Goal: Obtain resource: Download file/media

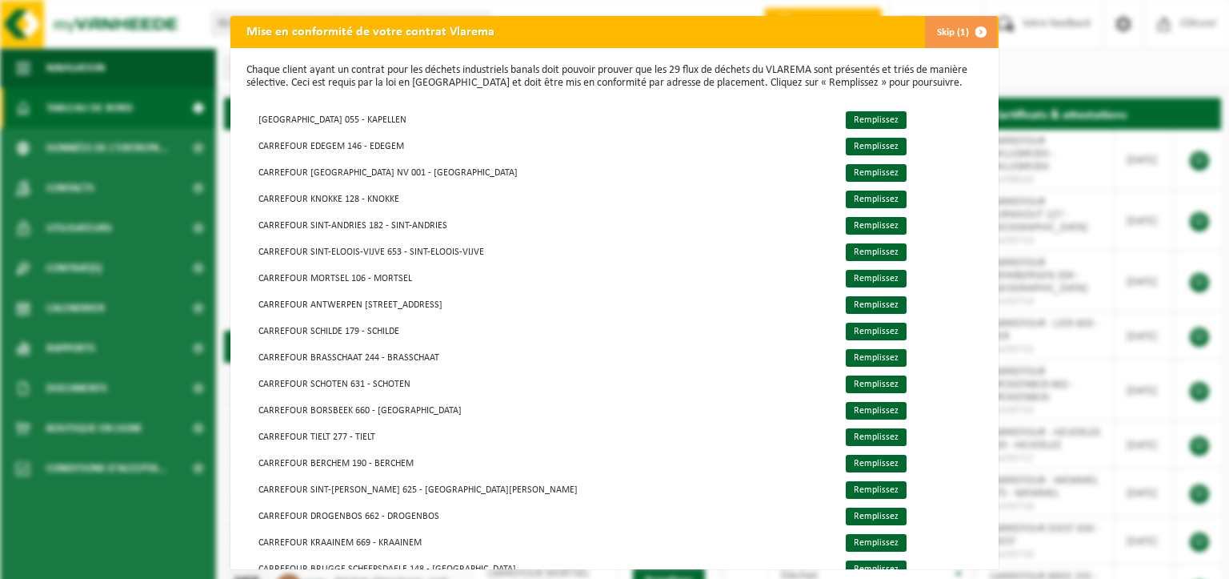
click at [976, 30] on span "button" at bounding box center [981, 32] width 32 height 32
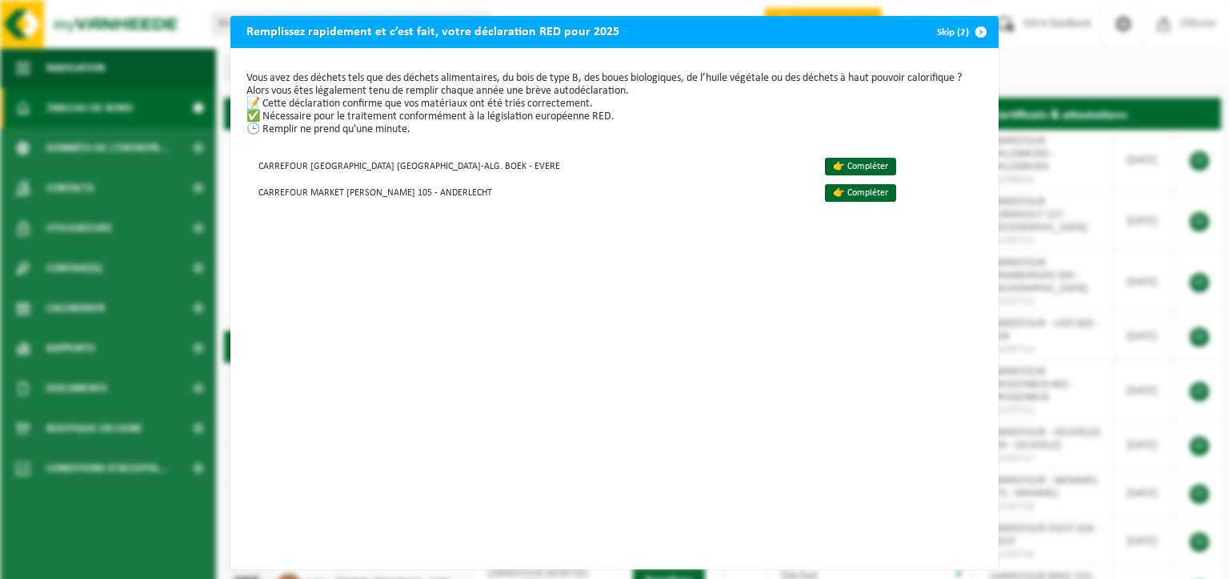
click at [975, 31] on span "button" at bounding box center [981, 32] width 32 height 32
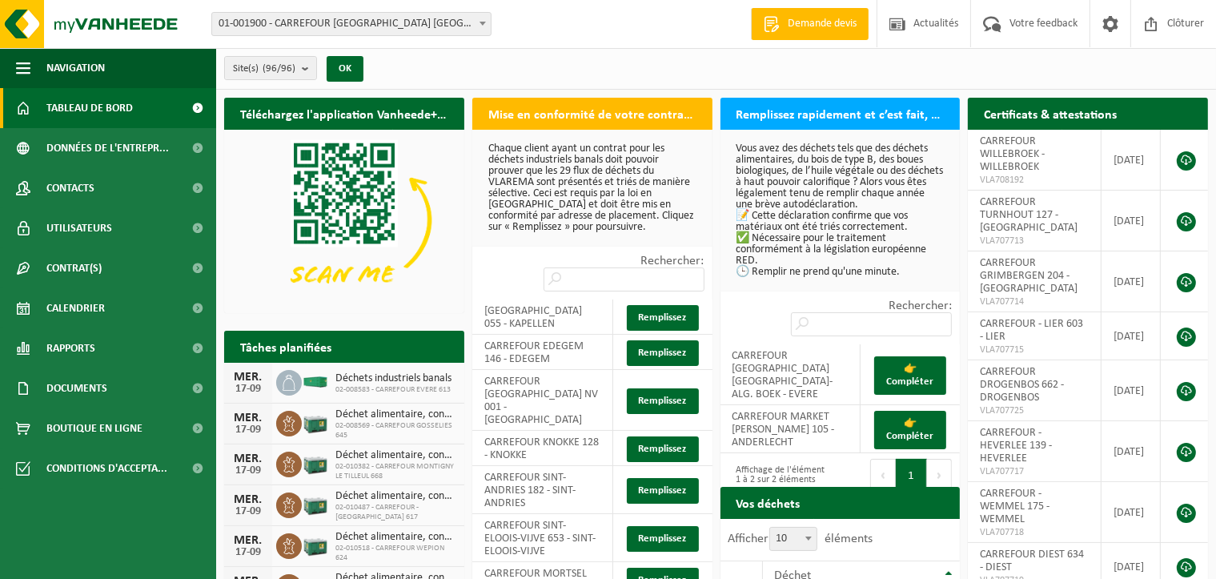
scroll to position [80, 0]
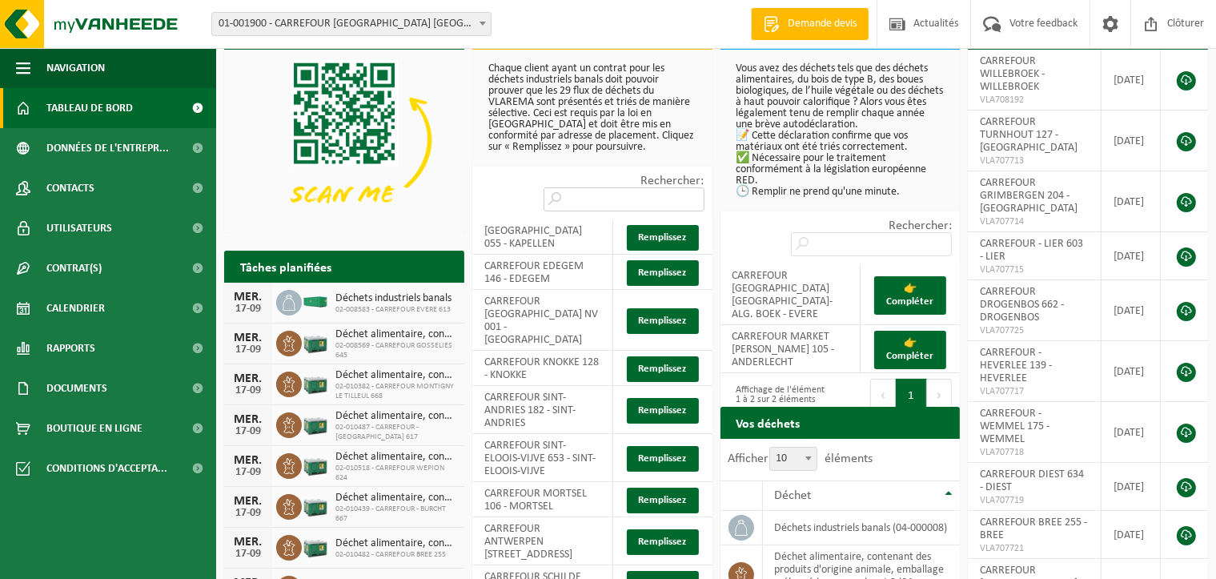
click at [587, 187] on input "Rechercher:" at bounding box center [623, 199] width 161 height 24
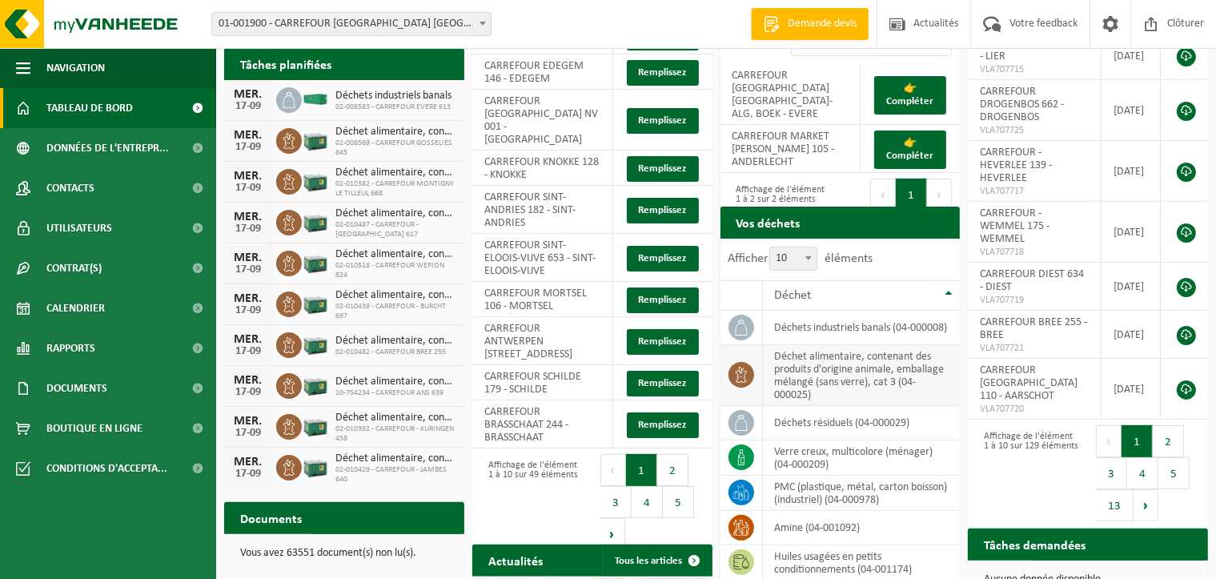
scroll to position [320, 0]
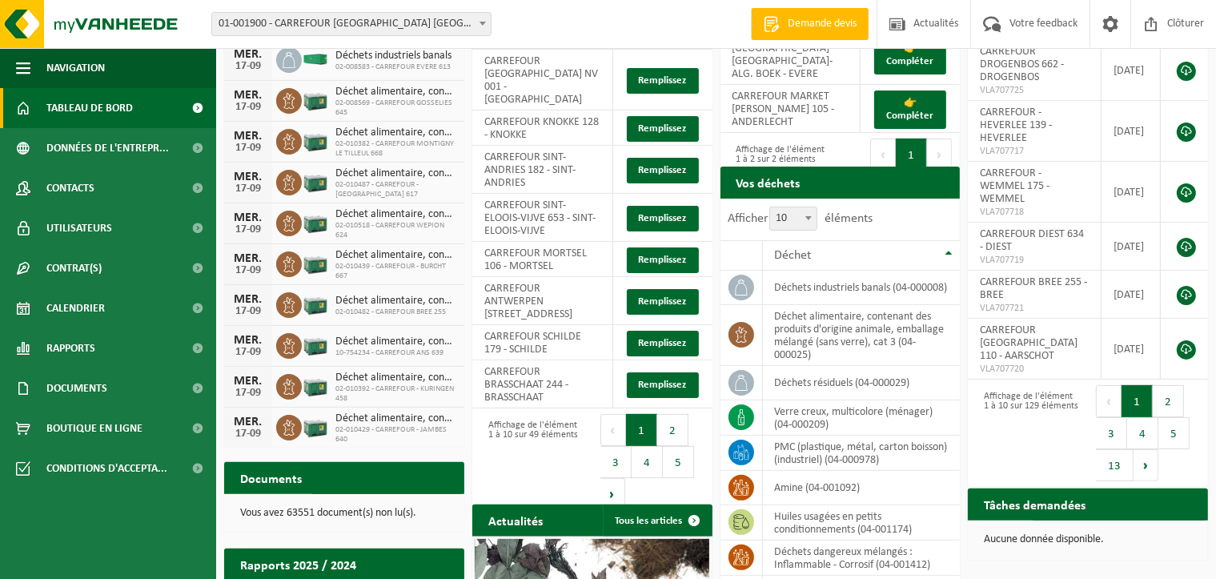
type input "Carrefour"
click at [379, 508] on p "Vous avez 63551 document(s) non lu(s)." at bounding box center [344, 512] width 208 height 11
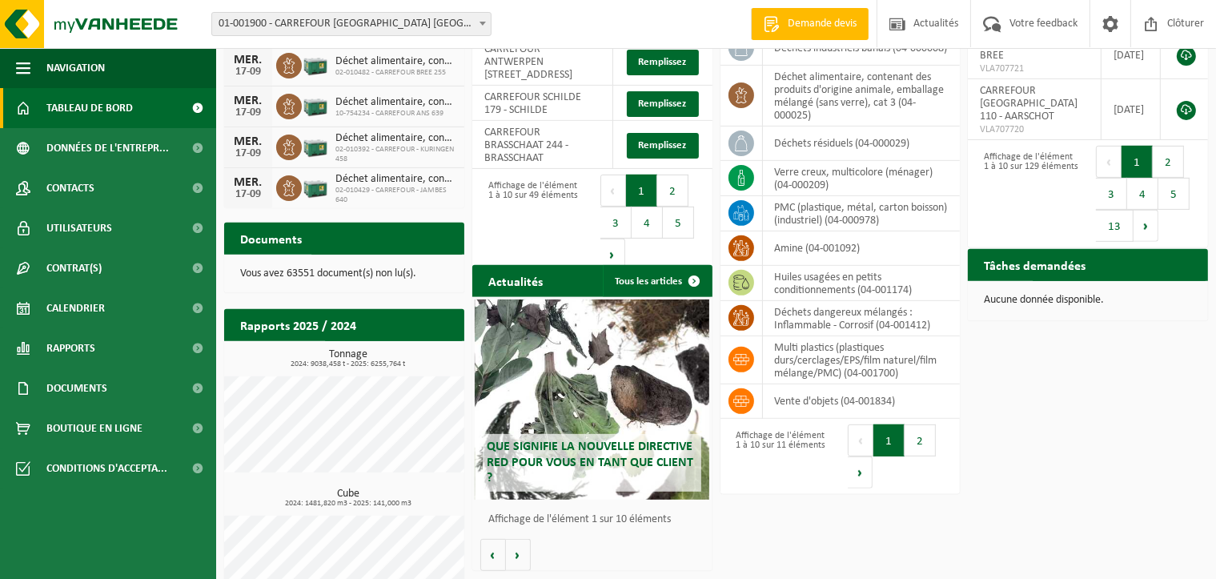
scroll to position [560, 0]
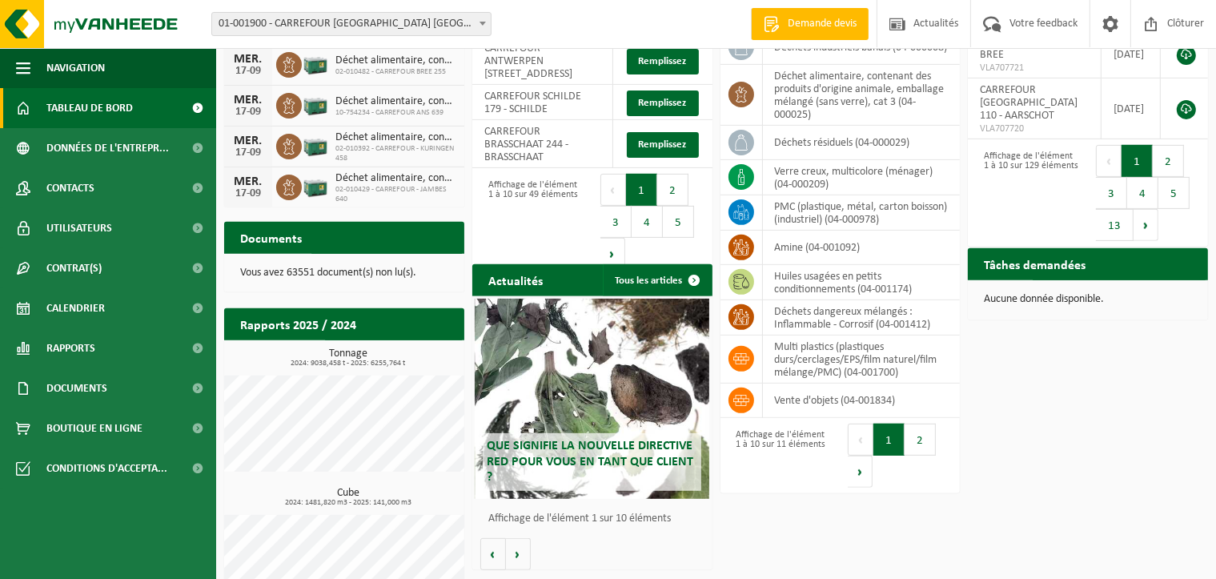
click at [257, 242] on h2 "Documents" at bounding box center [271, 237] width 94 height 31
click at [275, 271] on p "Vous avez 63551 document(s) non lu(s)." at bounding box center [344, 272] width 208 height 11
click at [343, 365] on span "2024: 9038,458 t - 2025: 6255,764 t" at bounding box center [348, 363] width 232 height 8
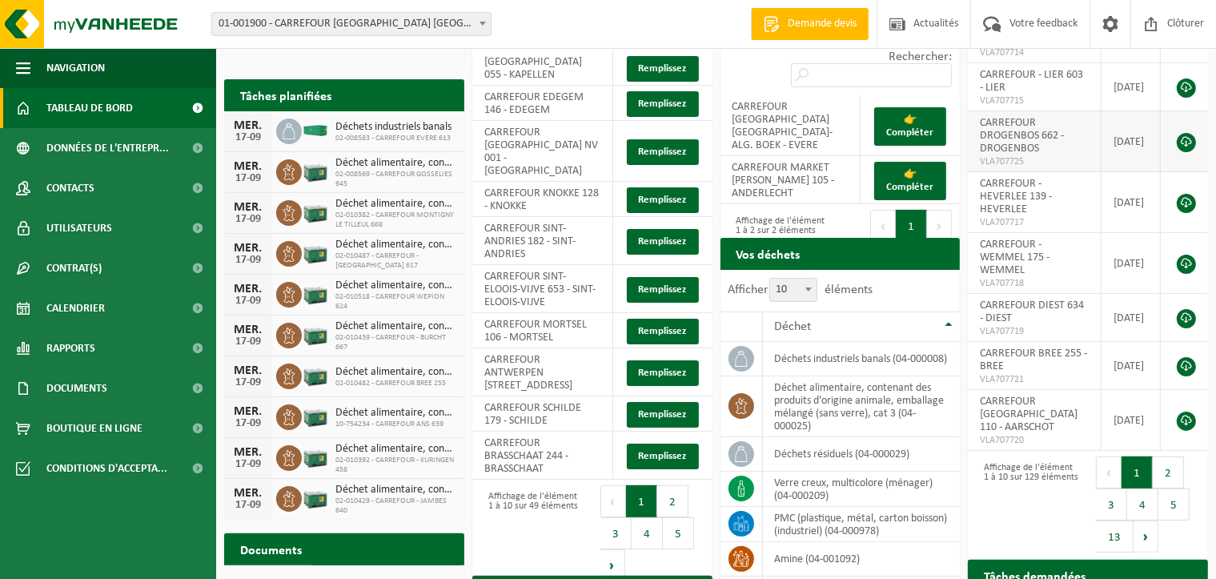
scroll to position [480, 0]
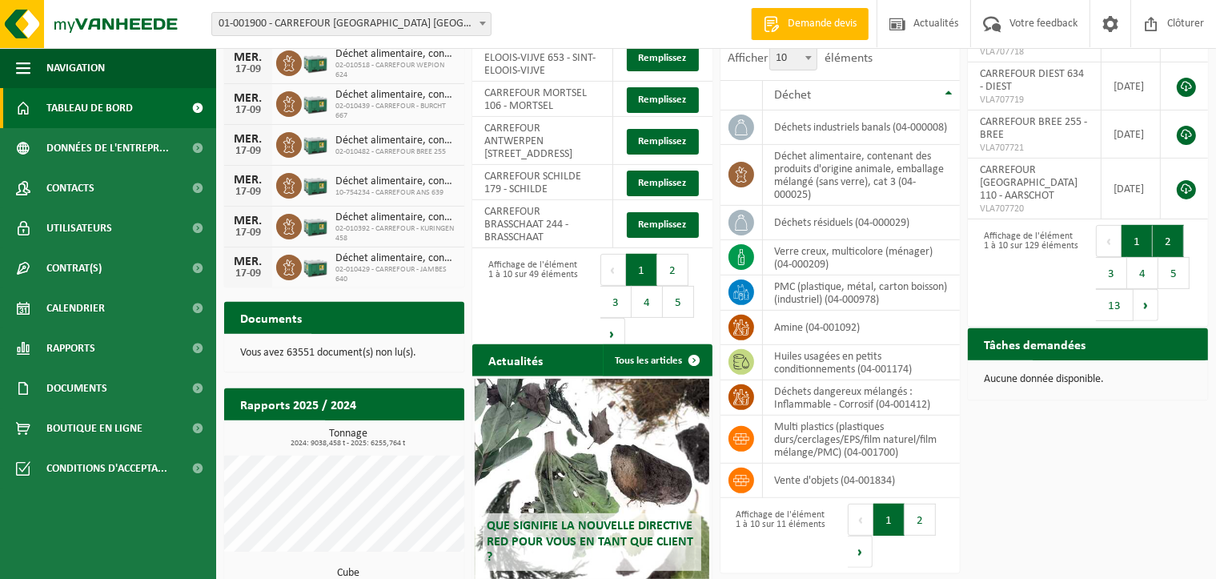
click at [1165, 226] on button "2" at bounding box center [1167, 241] width 31 height 32
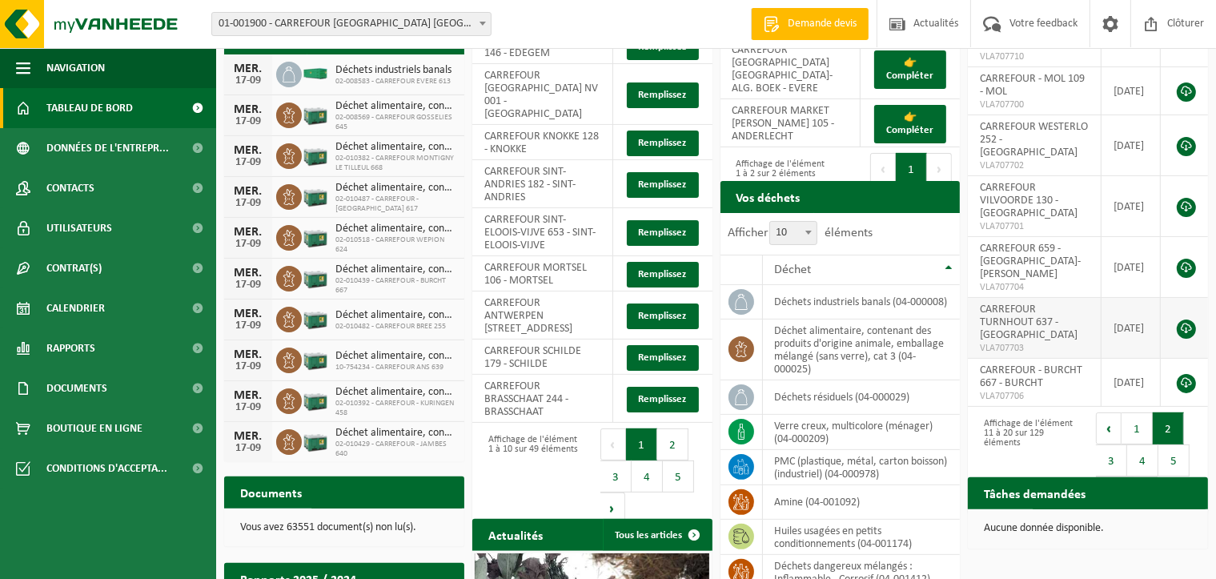
scroll to position [320, 0]
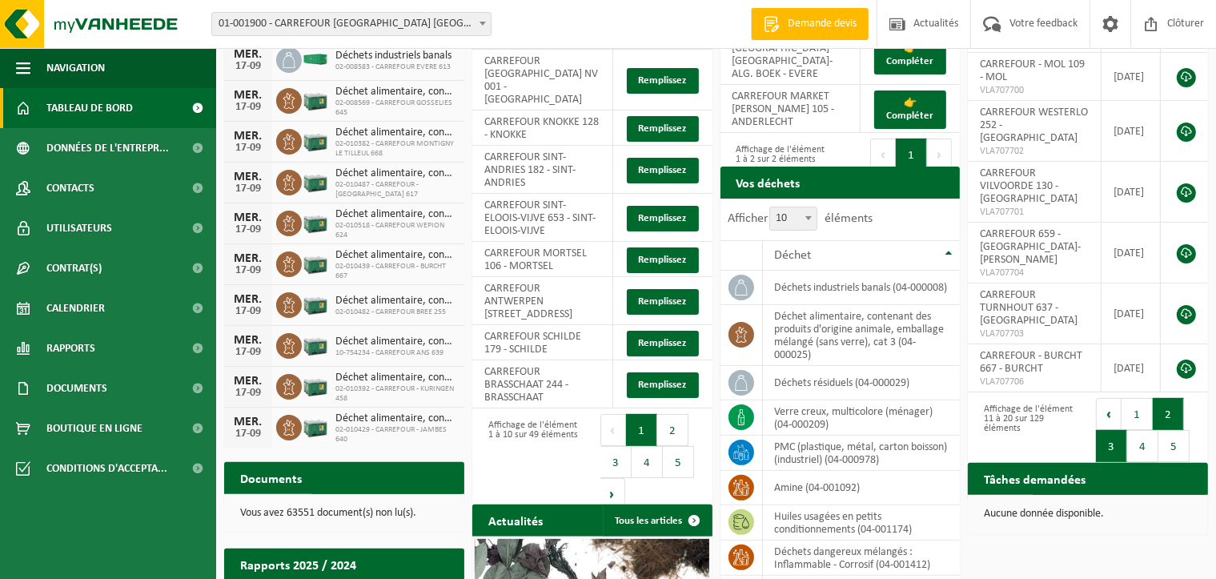
click at [1112, 430] on button "3" at bounding box center [1111, 446] width 31 height 32
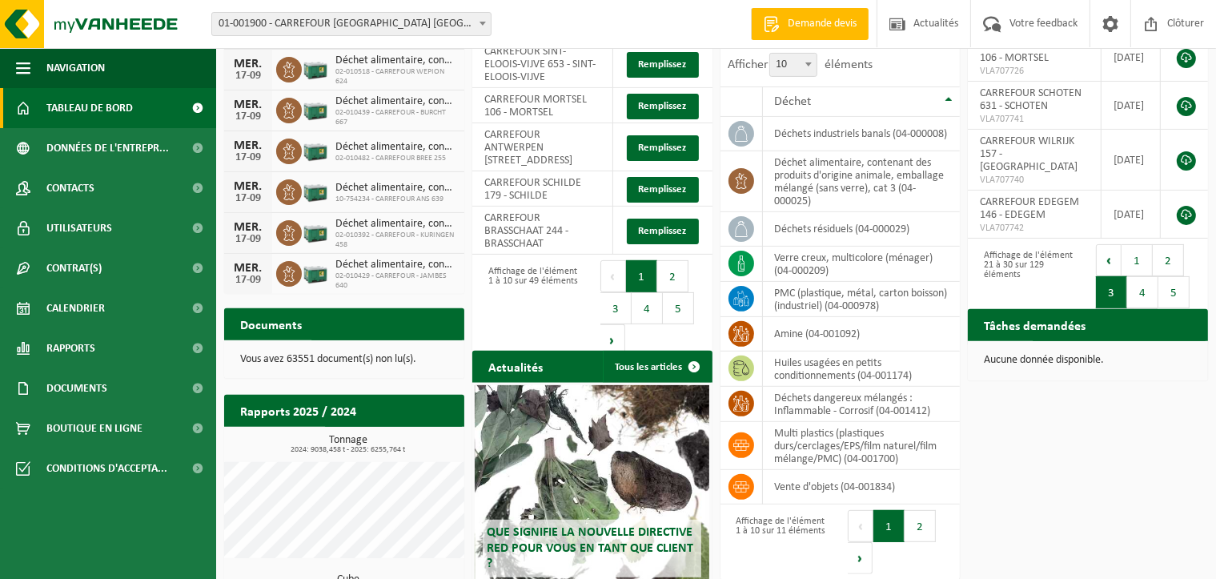
scroll to position [560, 0]
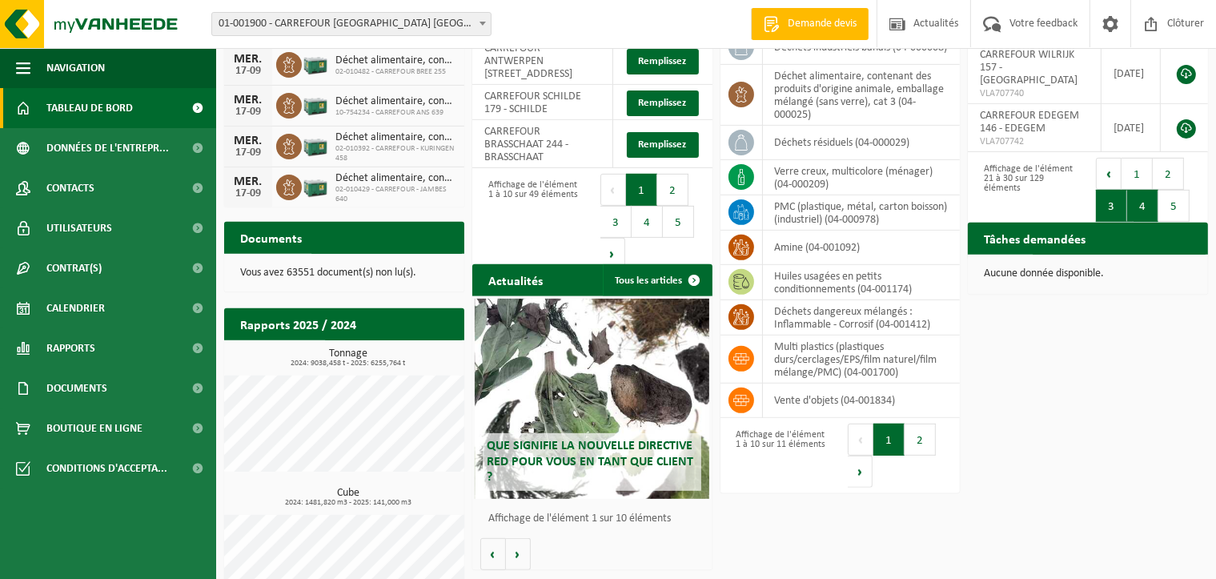
click at [1136, 190] on button "4" at bounding box center [1142, 206] width 31 height 32
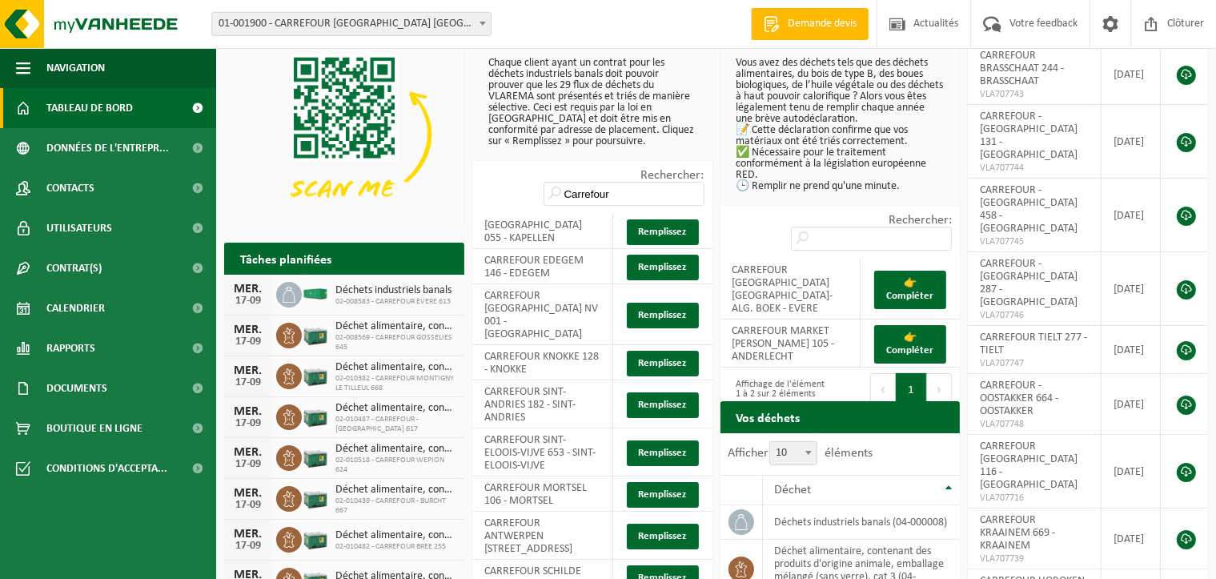
scroll to position [480, 0]
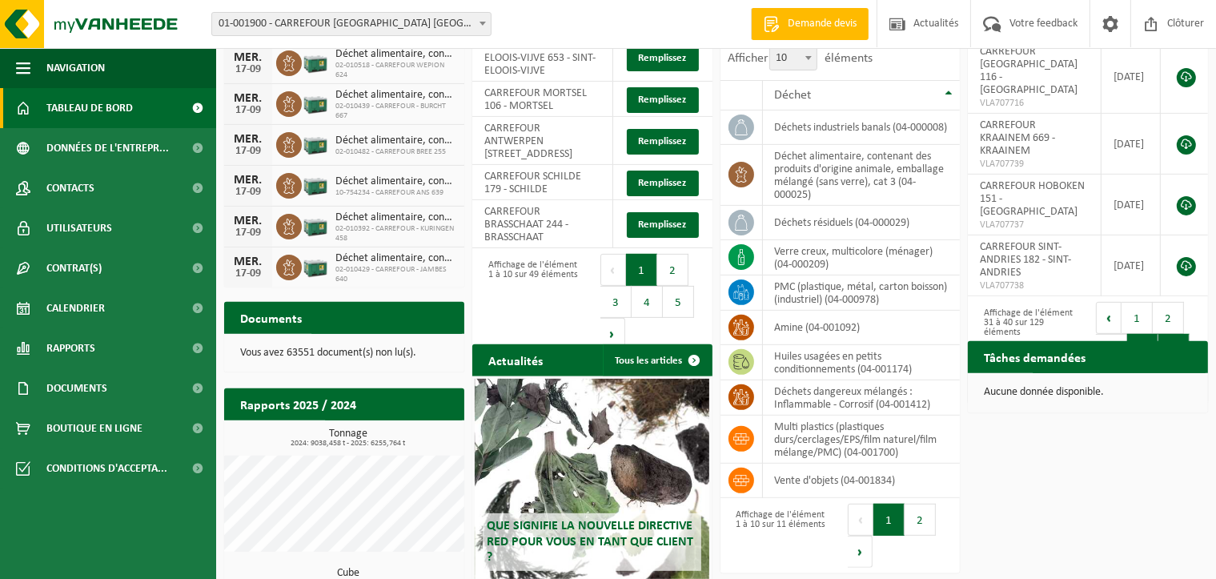
click at [1175, 334] on button "5" at bounding box center [1173, 350] width 31 height 32
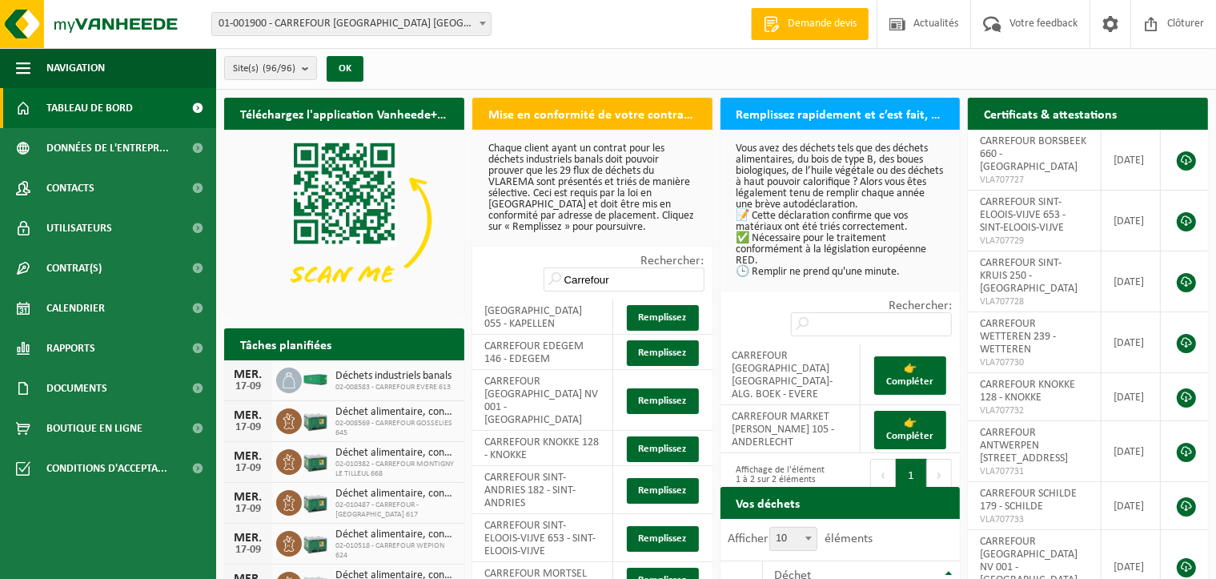
scroll to position [560, 0]
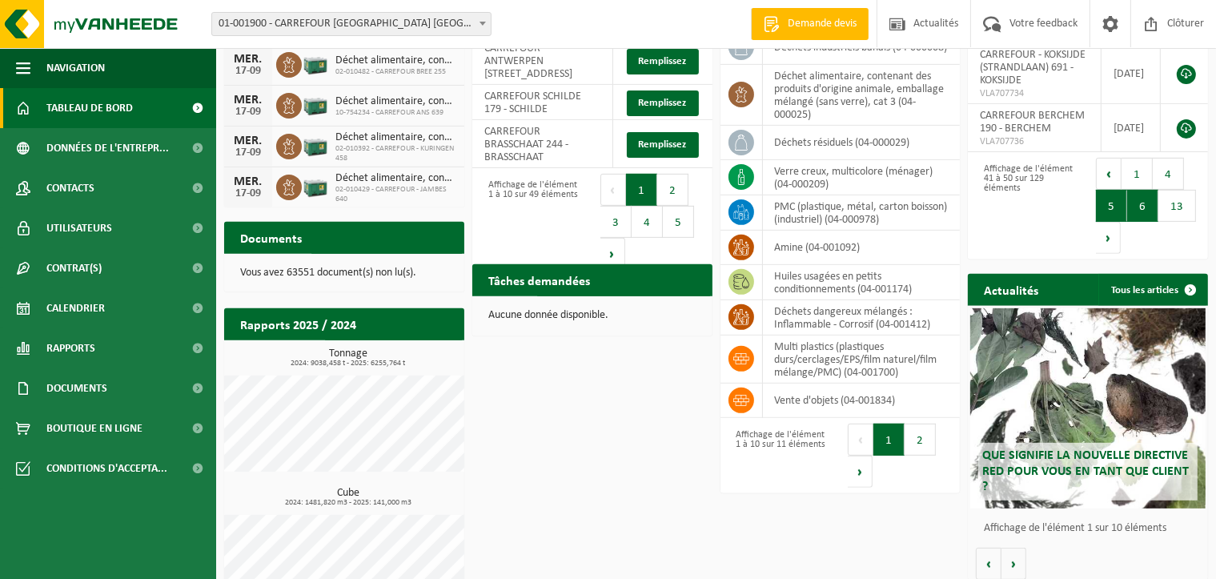
click at [1146, 206] on button "6" at bounding box center [1142, 206] width 31 height 32
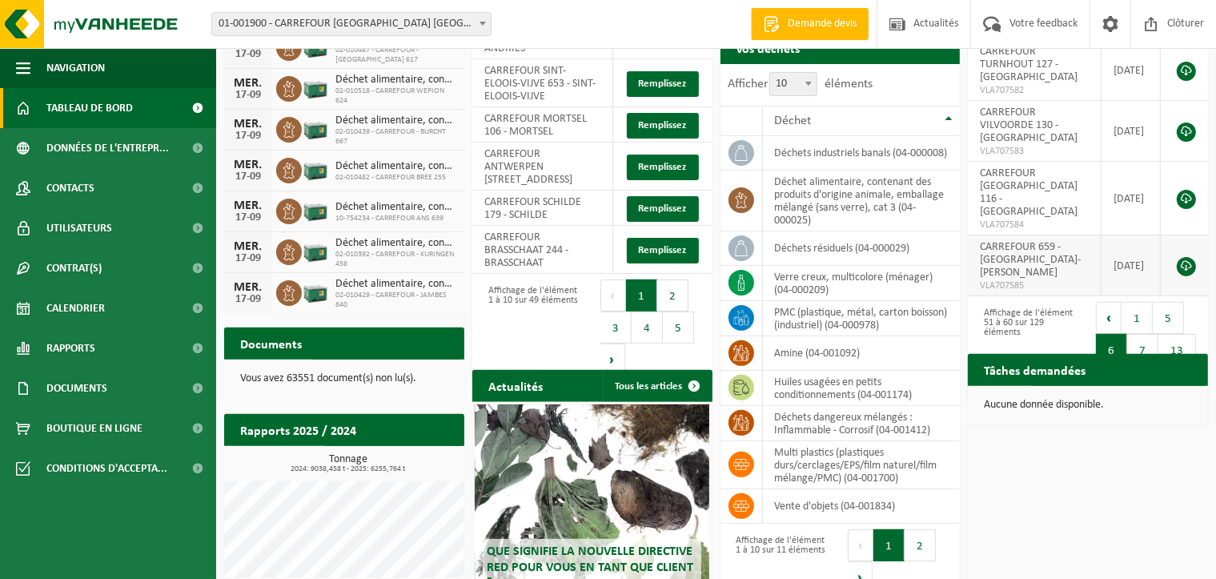
scroll to position [480, 0]
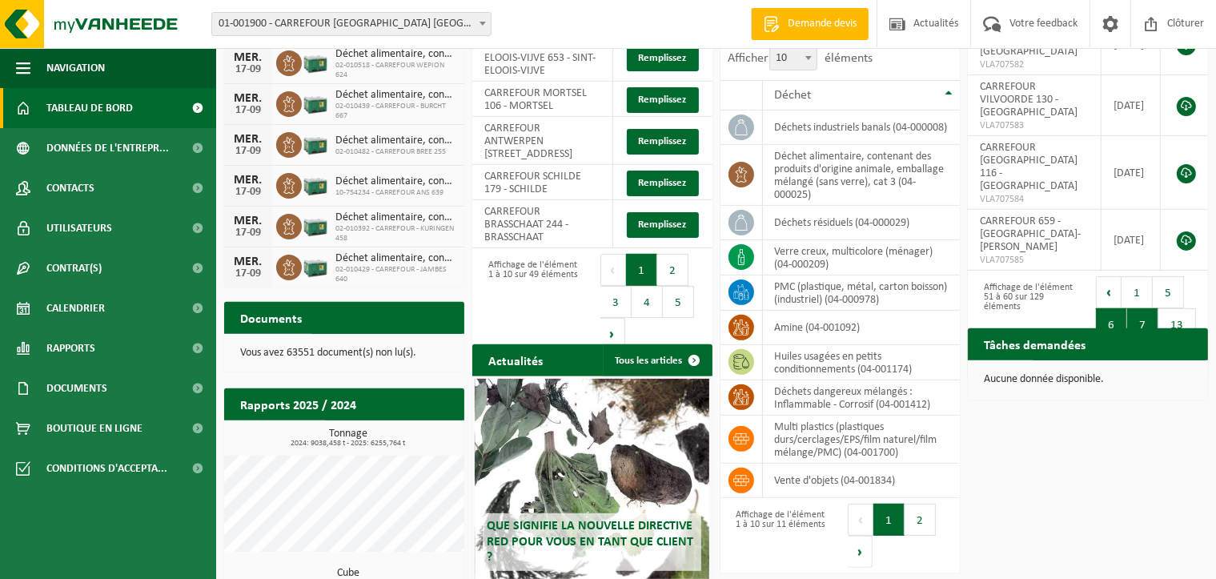
click at [1136, 308] on button "7" at bounding box center [1142, 324] width 31 height 32
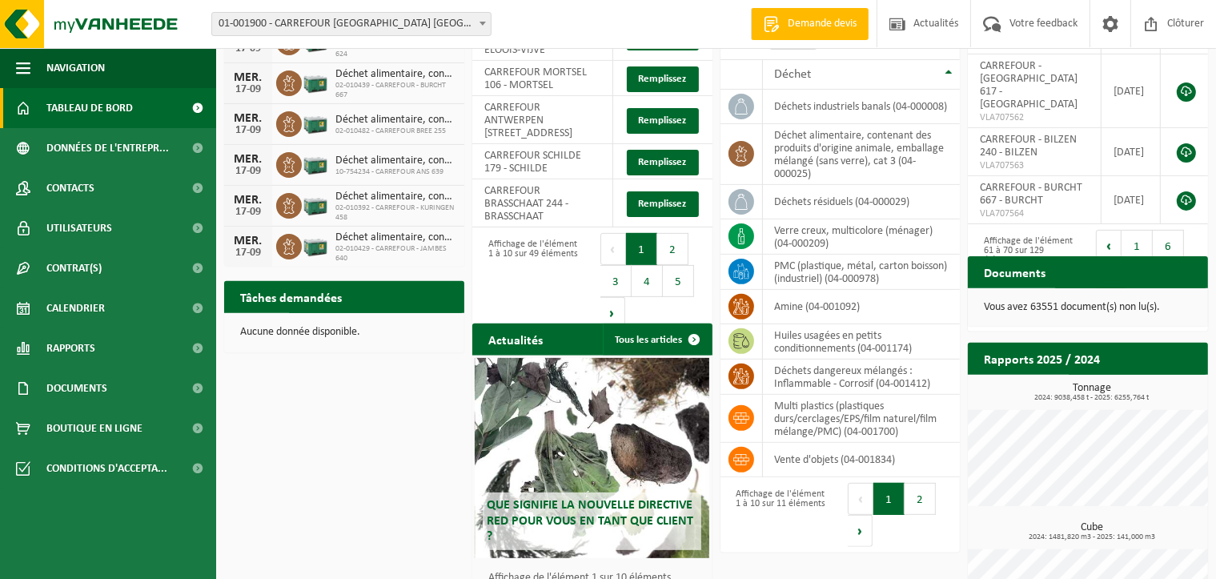
scroll to position [560, 0]
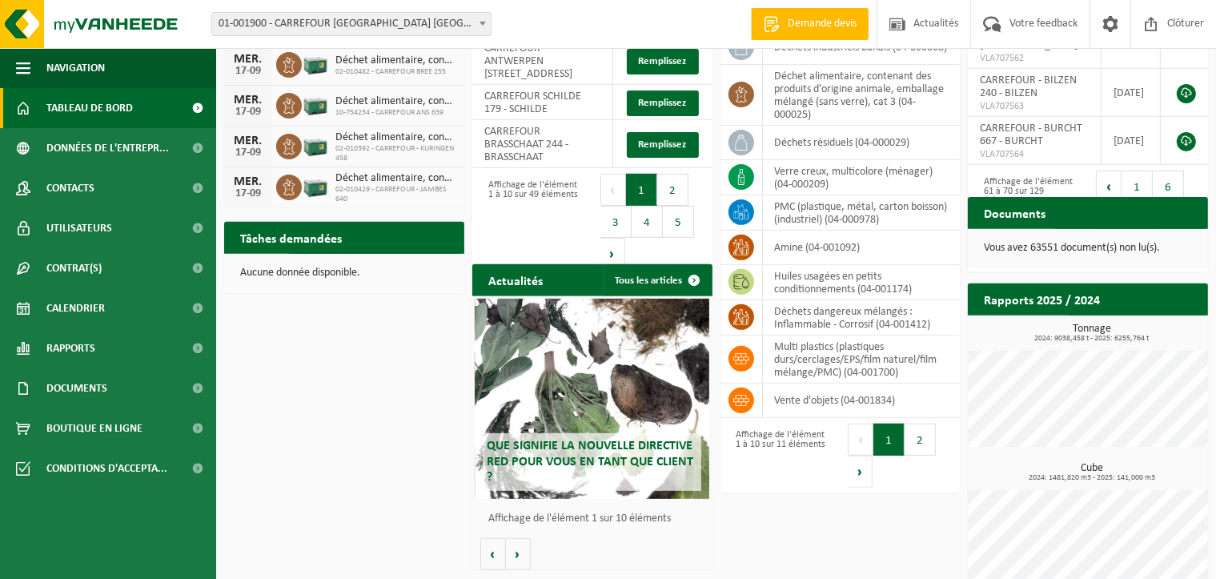
click at [1144, 202] on button "8" at bounding box center [1142, 218] width 31 height 32
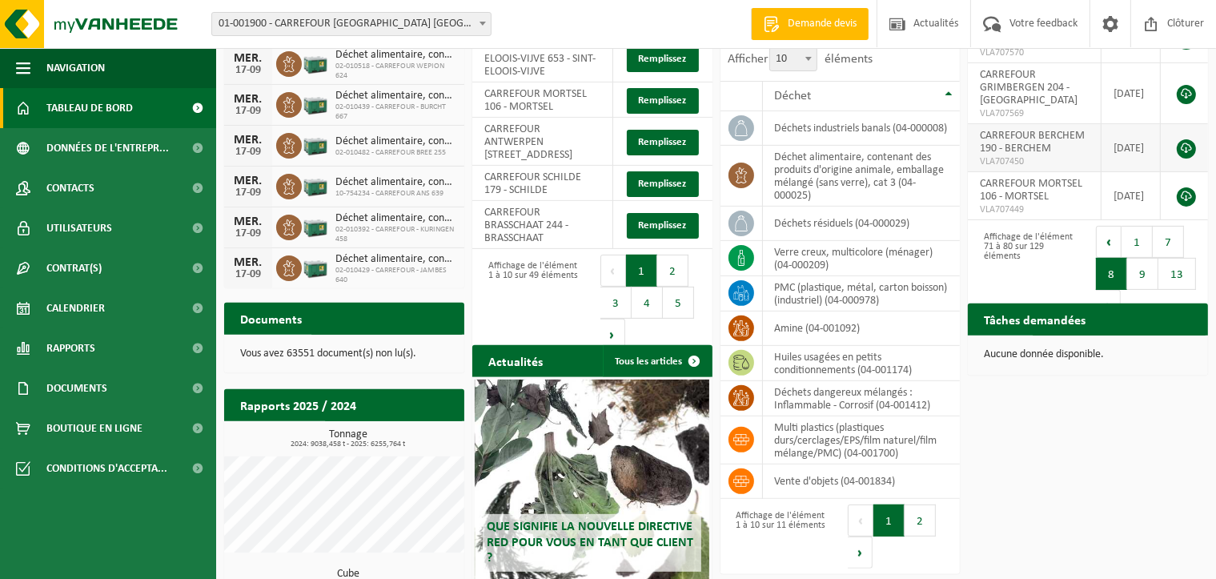
scroll to position [480, 0]
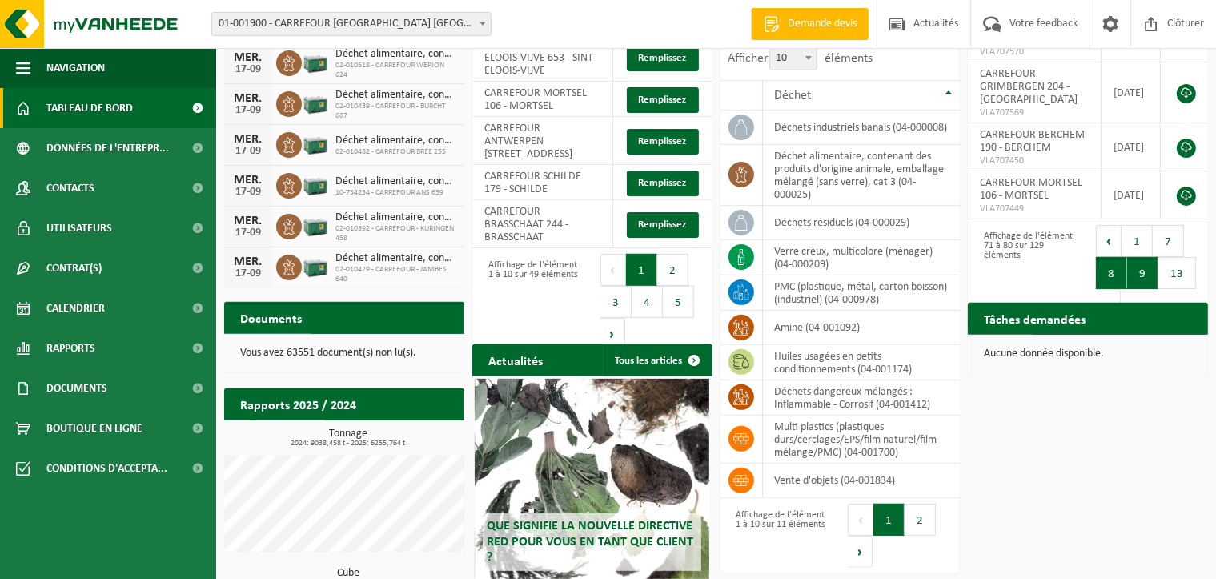
click at [1147, 257] on button "9" at bounding box center [1142, 273] width 31 height 32
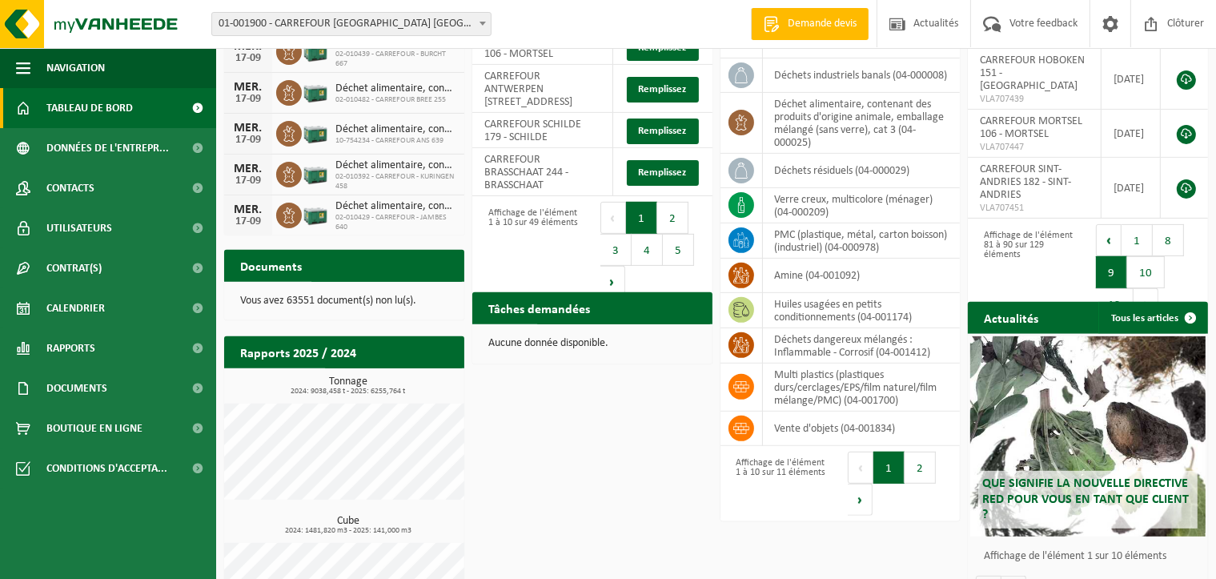
scroll to position [560, 0]
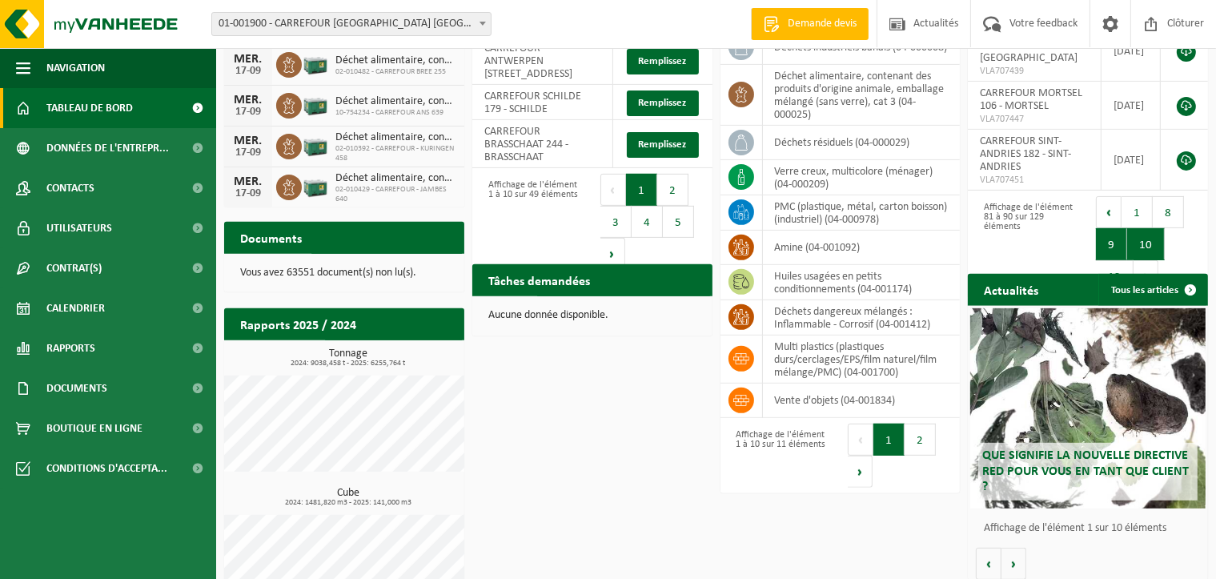
click at [1146, 228] on button "10" at bounding box center [1146, 244] width 38 height 32
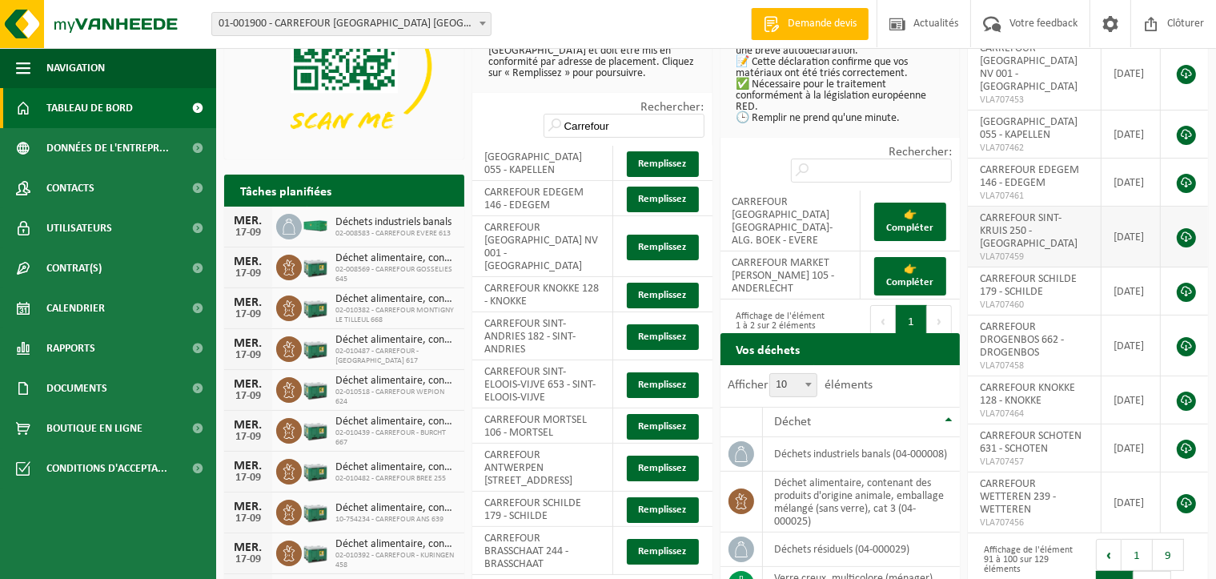
scroll to position [400, 0]
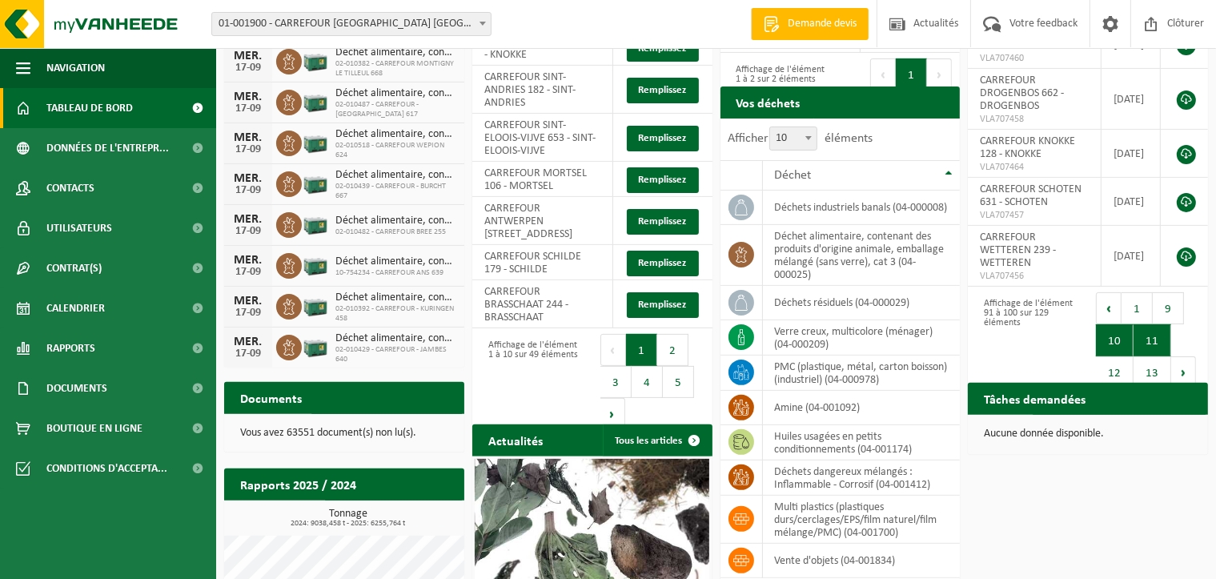
click at [1148, 324] on button "11" at bounding box center [1152, 340] width 38 height 32
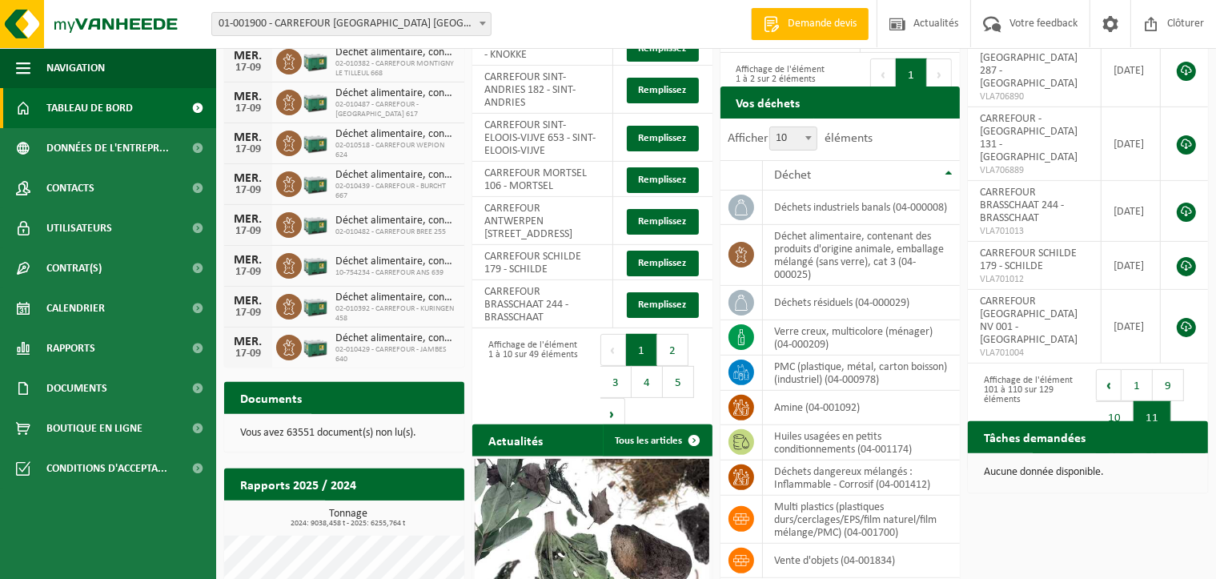
click at [1114, 433] on button "12" at bounding box center [1115, 449] width 38 height 32
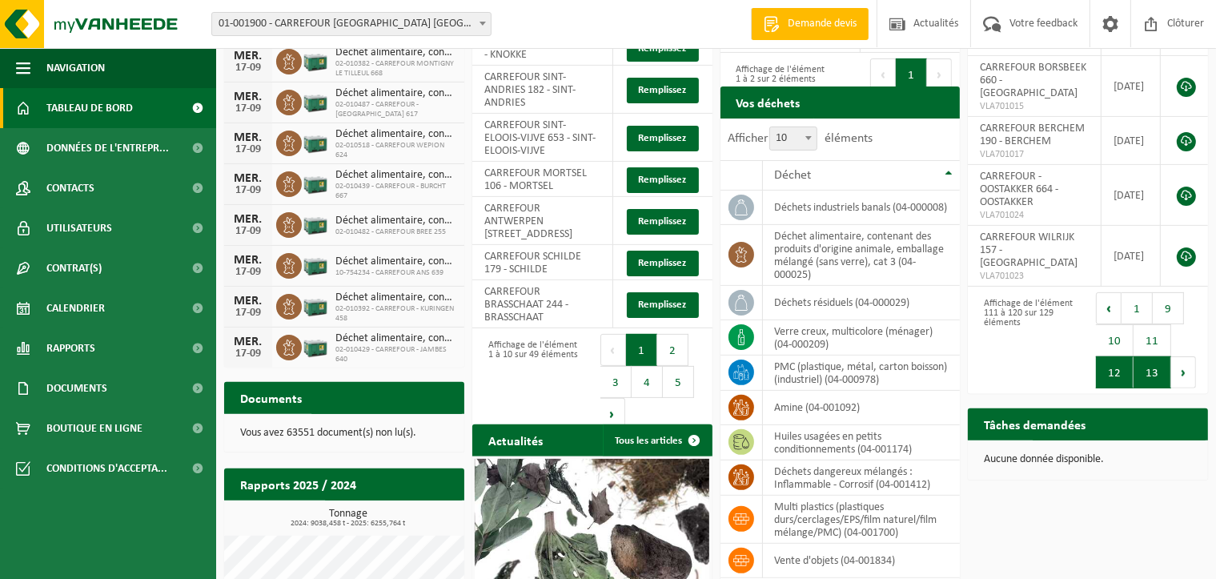
click at [1157, 369] on button "13" at bounding box center [1152, 372] width 38 height 32
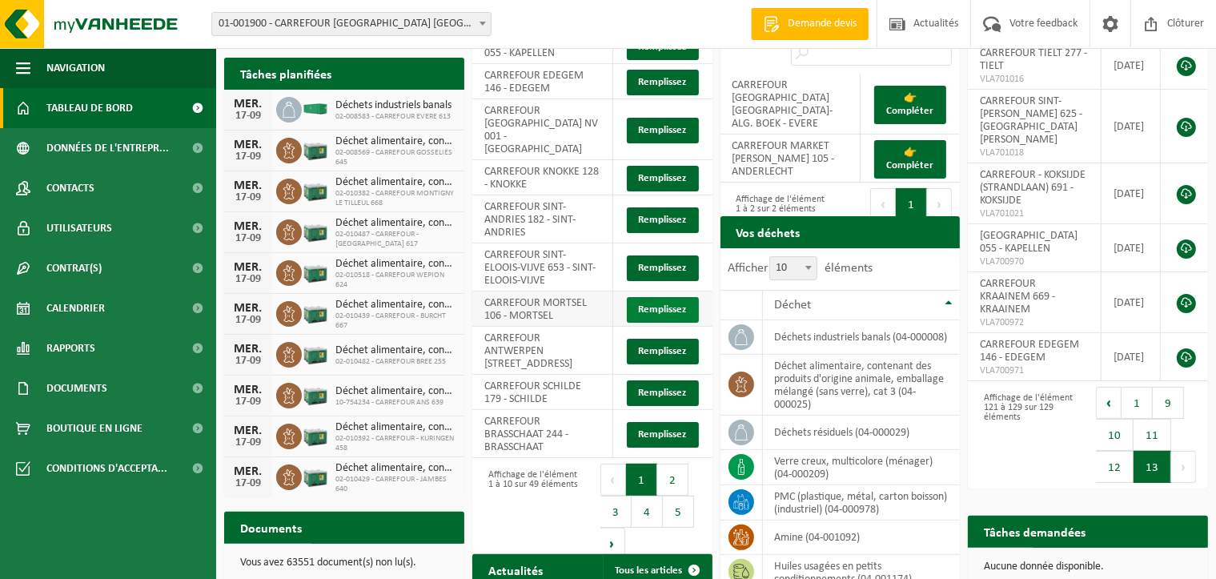
scroll to position [320, 0]
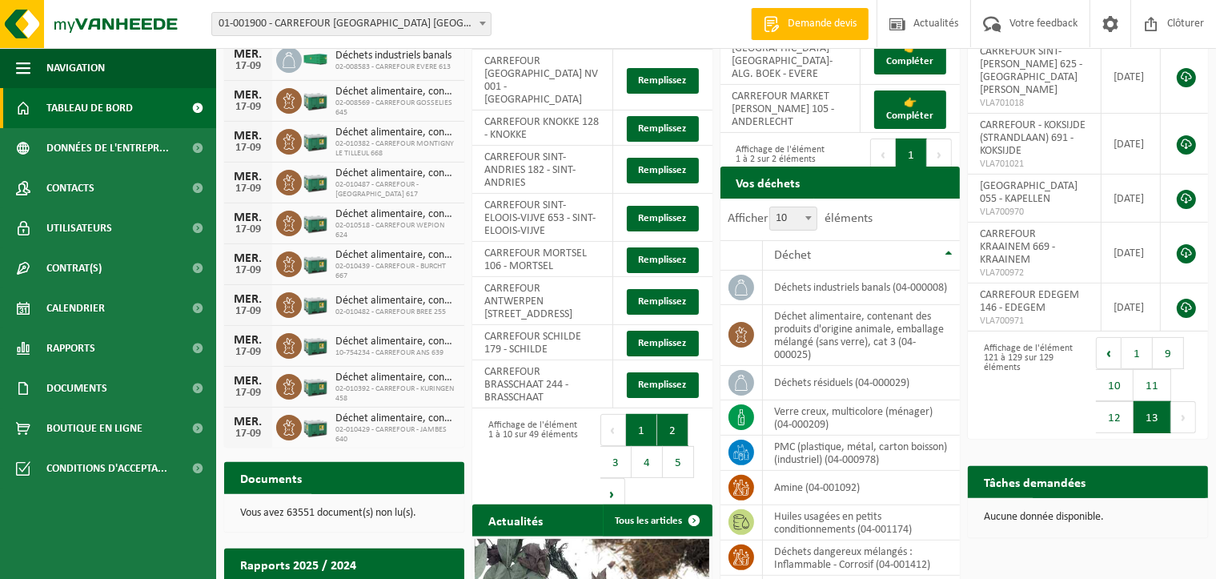
click at [666, 414] on button "2" at bounding box center [672, 430] width 31 height 32
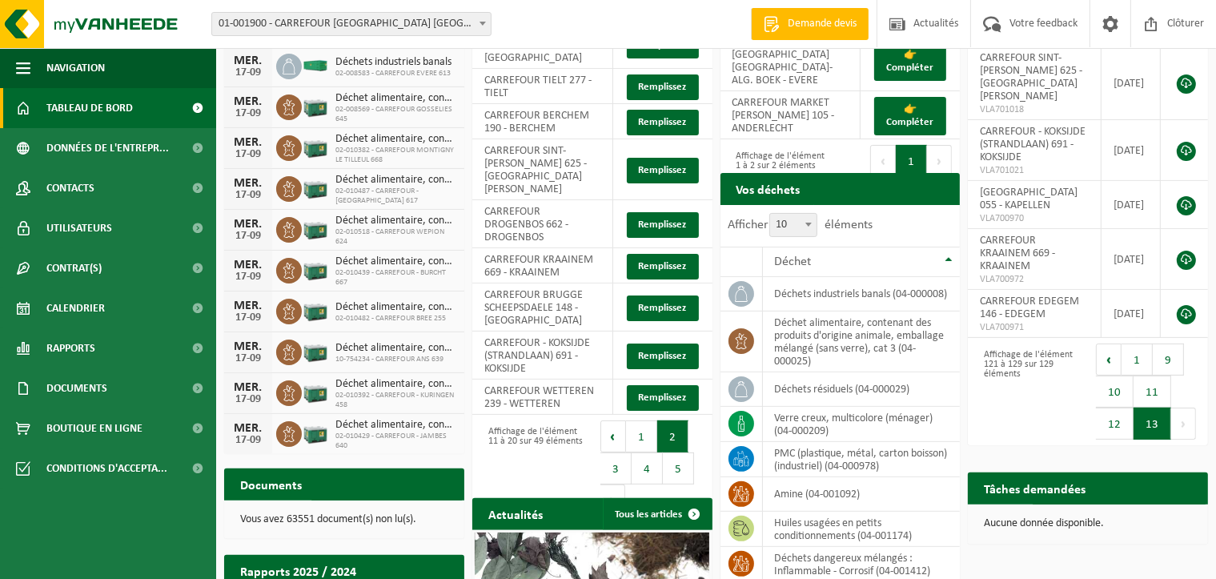
scroll to position [234, 0]
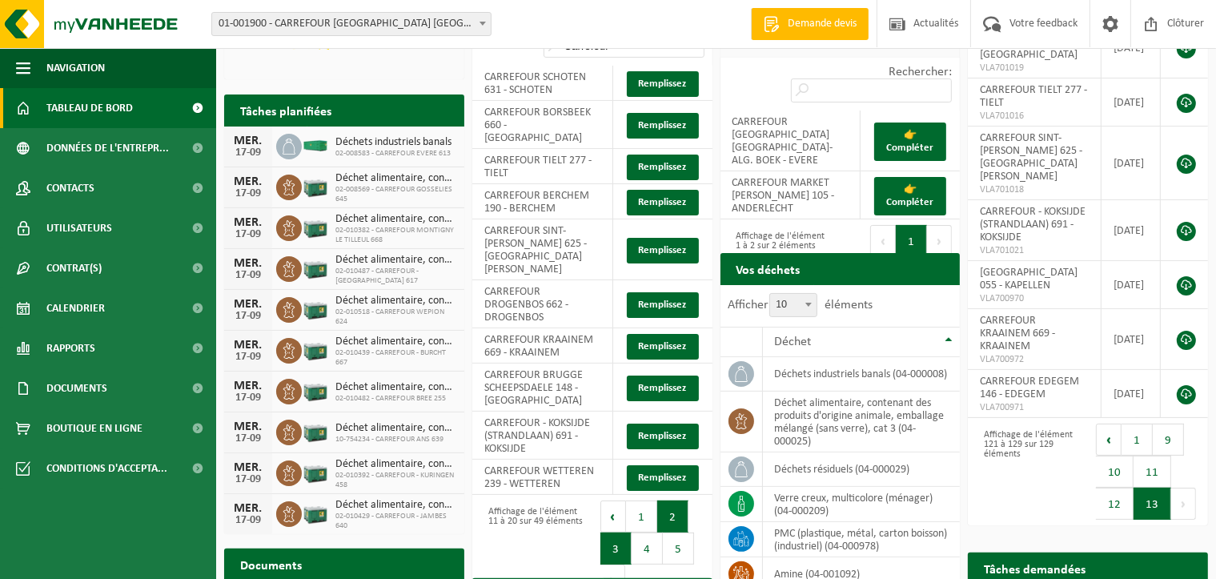
click at [615, 532] on button "3" at bounding box center [615, 548] width 31 height 32
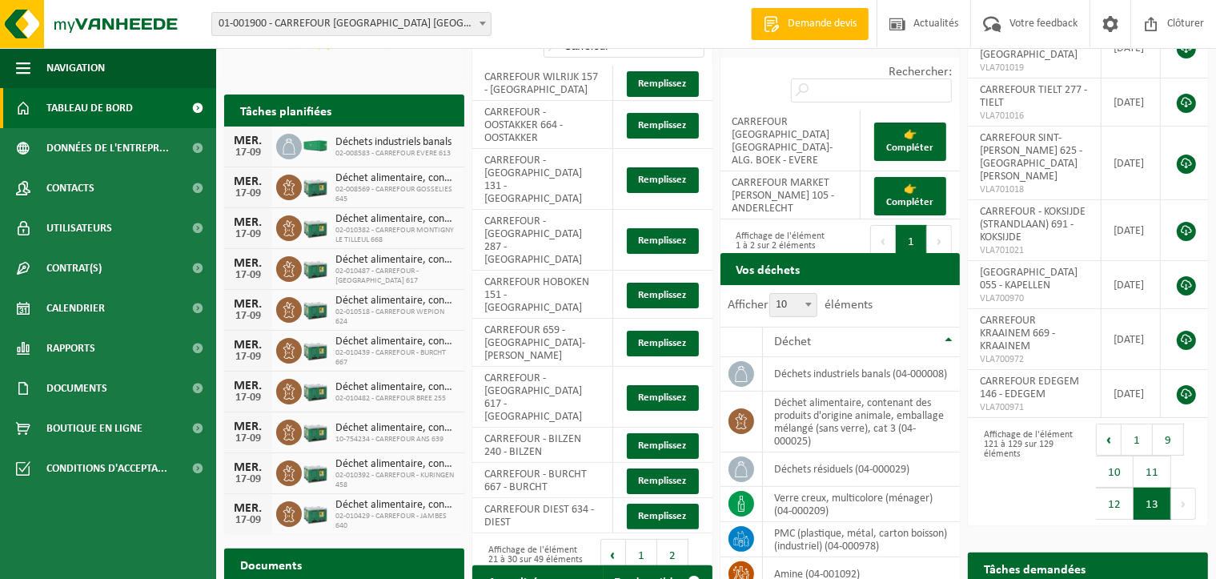
click at [649, 571] on button "4" at bounding box center [646, 587] width 31 height 32
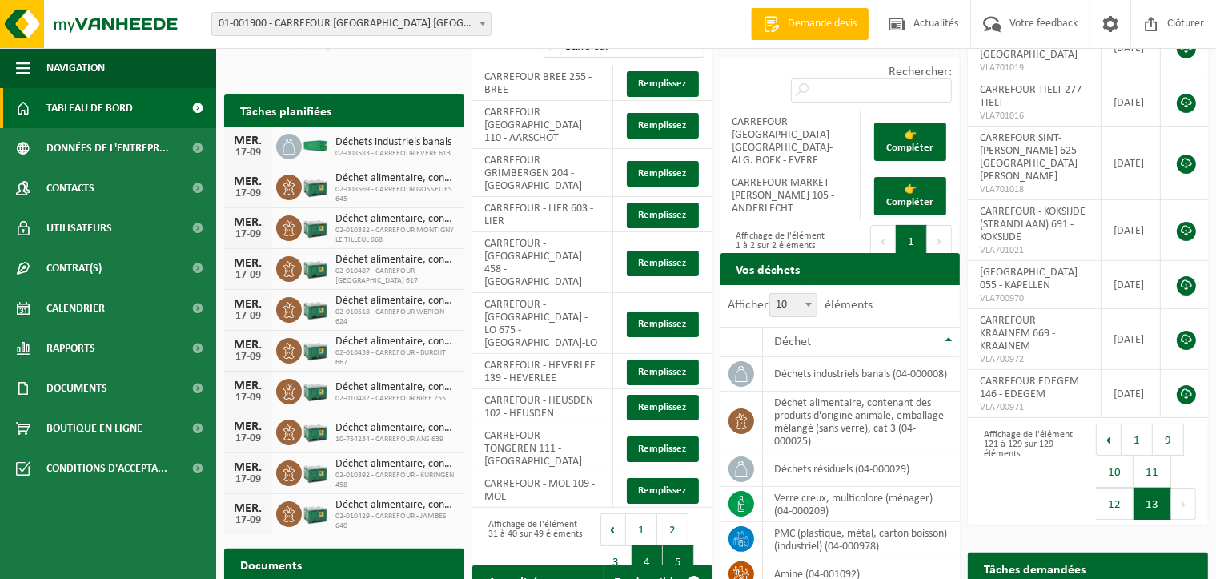
click at [684, 545] on button "5" at bounding box center [678, 561] width 31 height 32
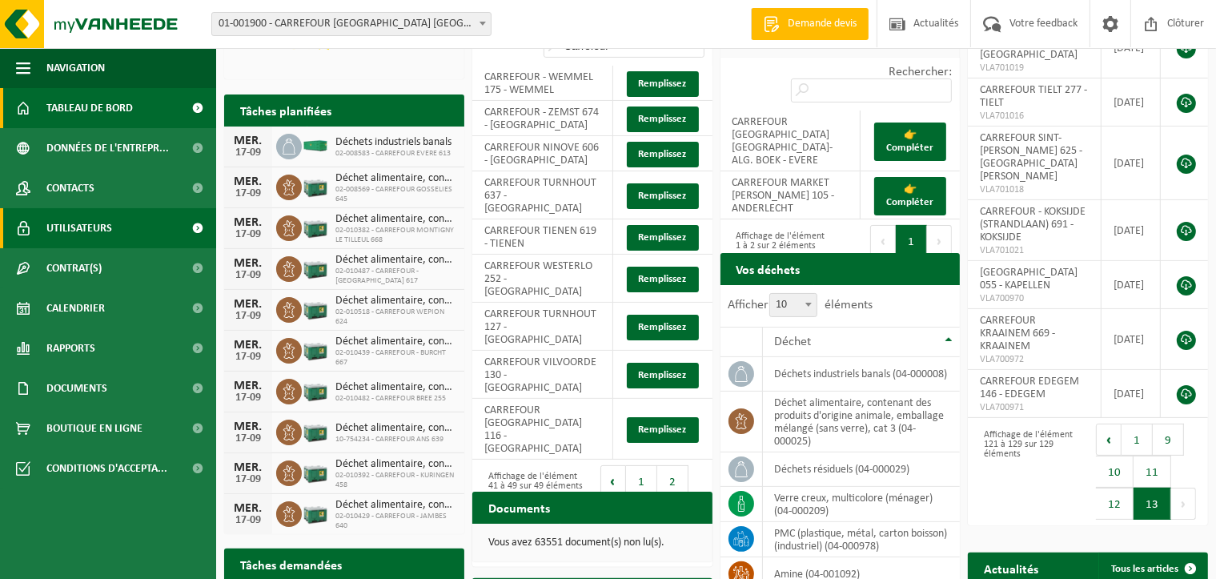
click at [131, 231] on link "Utilisateurs" at bounding box center [108, 228] width 216 height 40
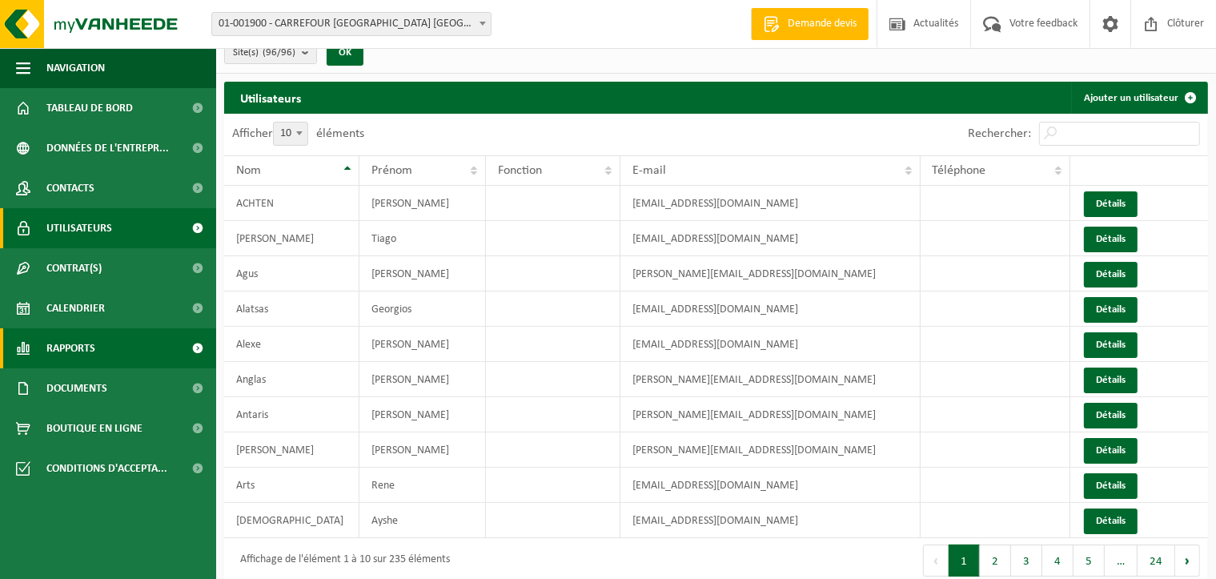
scroll to position [25, 0]
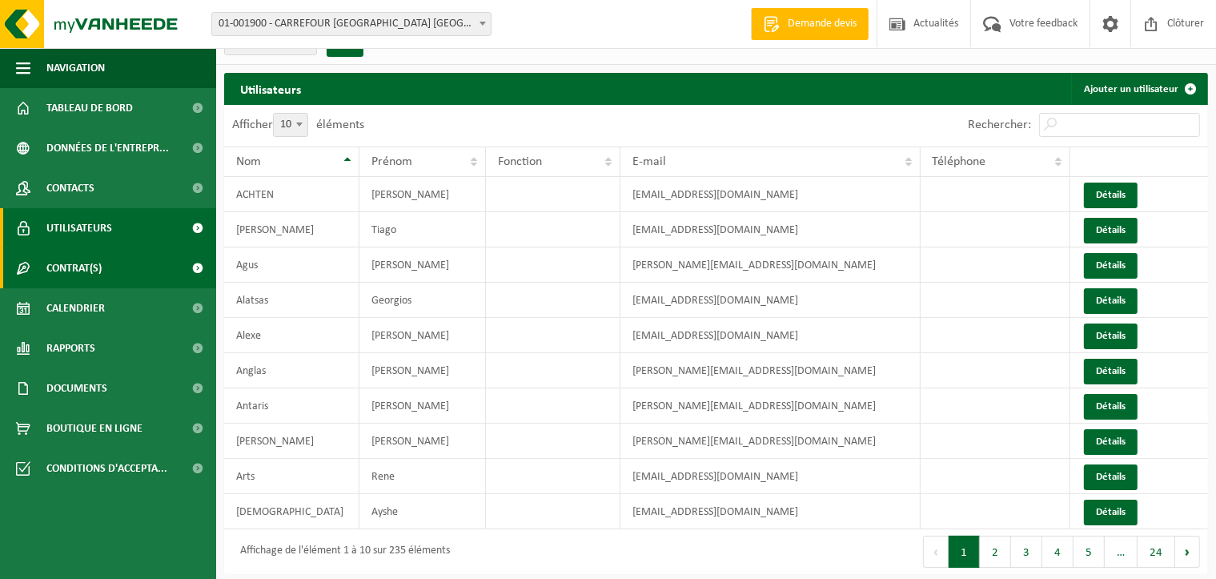
click at [139, 274] on link "Contrat(s)" at bounding box center [108, 268] width 216 height 40
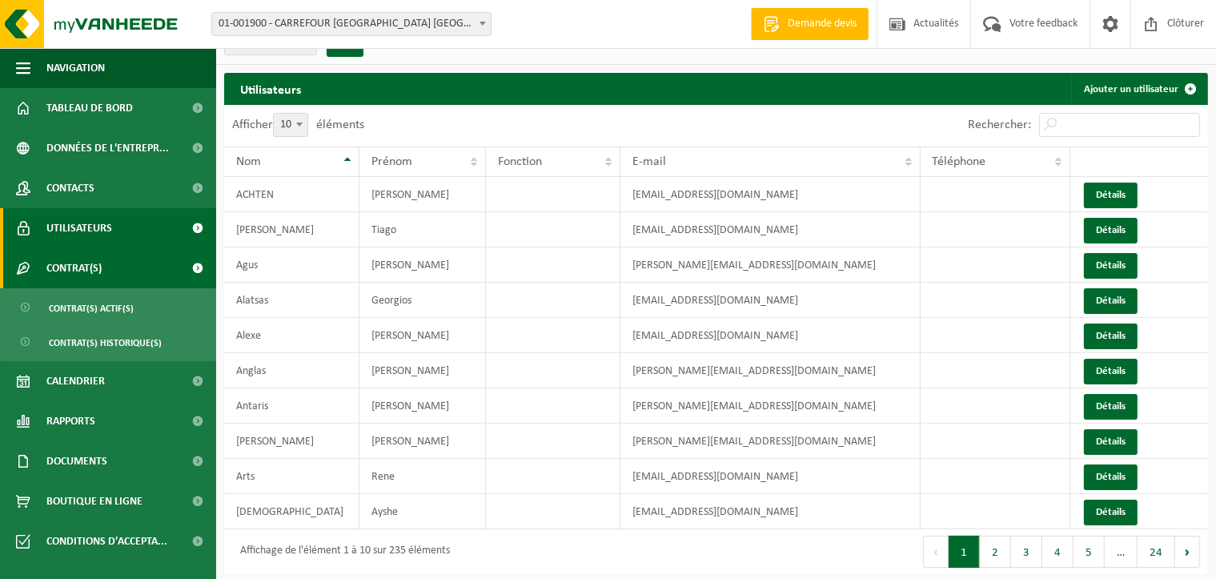
click at [139, 274] on link "Contrat(s)" at bounding box center [108, 268] width 216 height 40
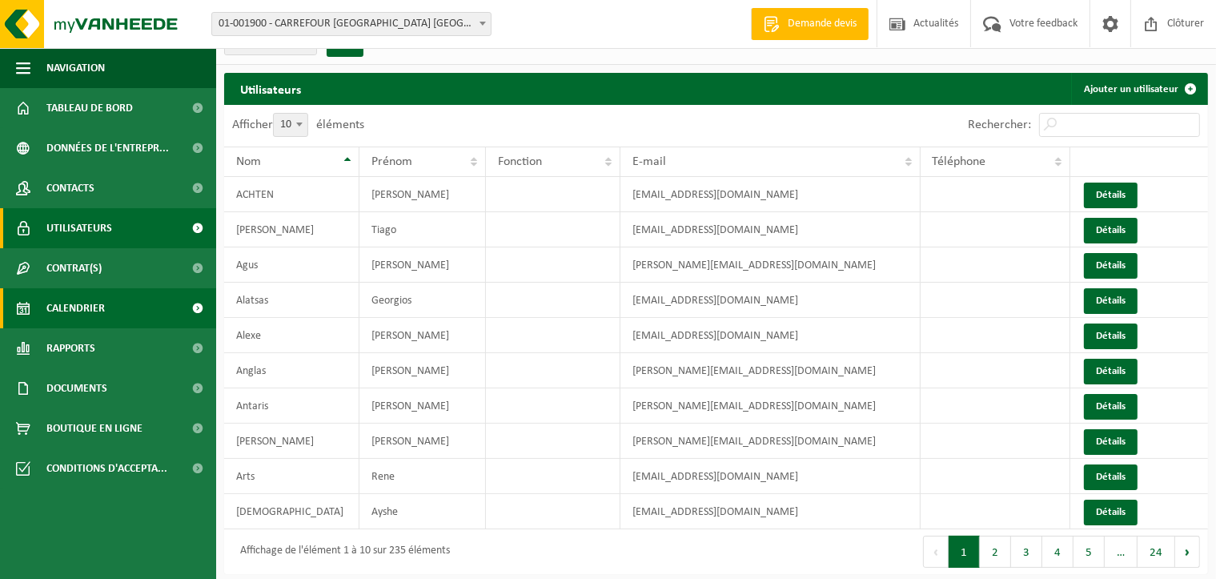
click at [138, 306] on link "Calendrier" at bounding box center [108, 308] width 216 height 40
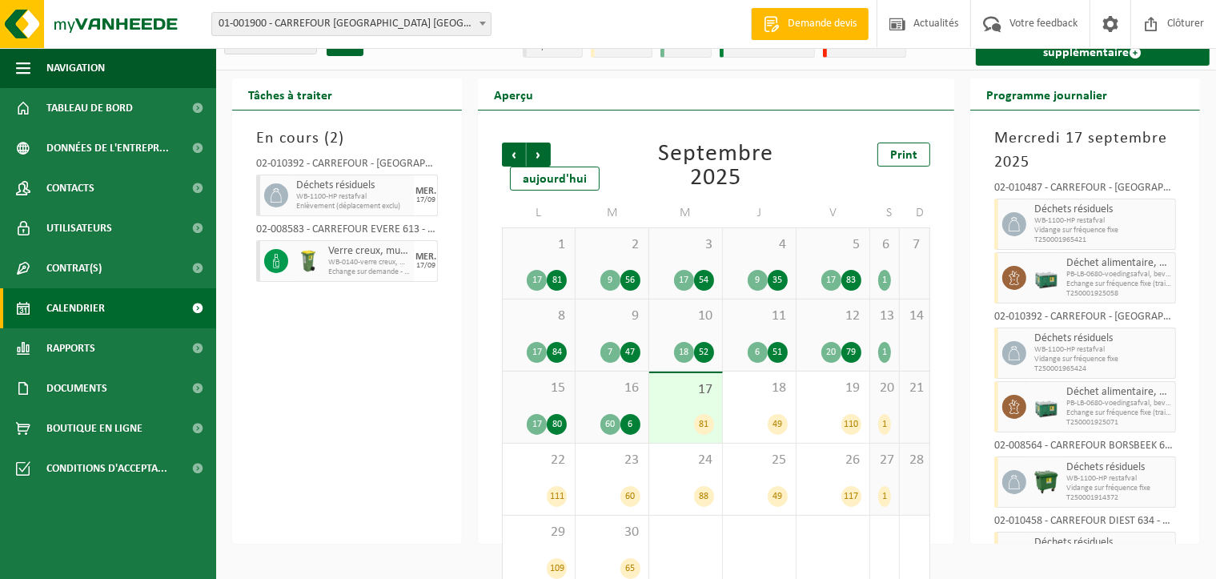
scroll to position [51, 0]
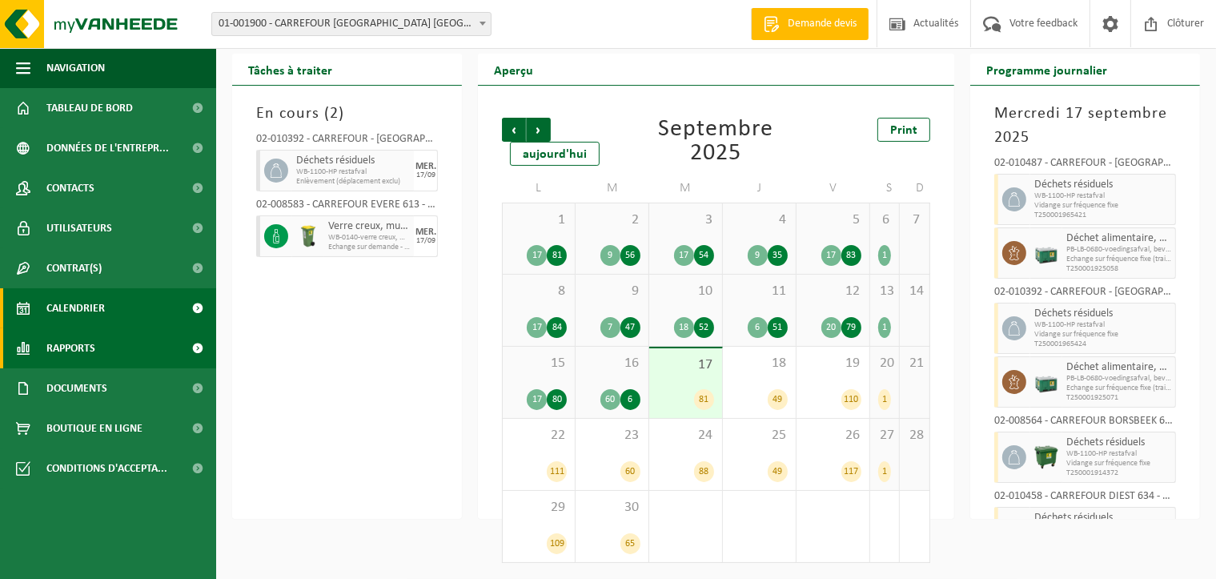
click at [85, 351] on span "Rapports" at bounding box center [70, 348] width 49 height 40
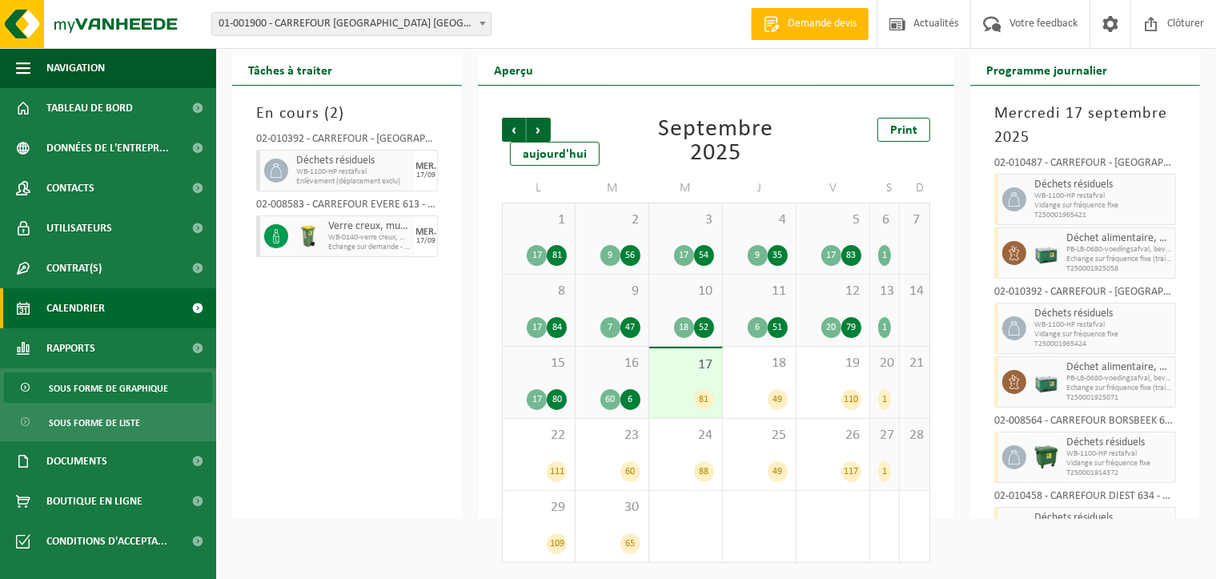
click at [102, 391] on span "Sous forme de graphique" at bounding box center [108, 388] width 119 height 30
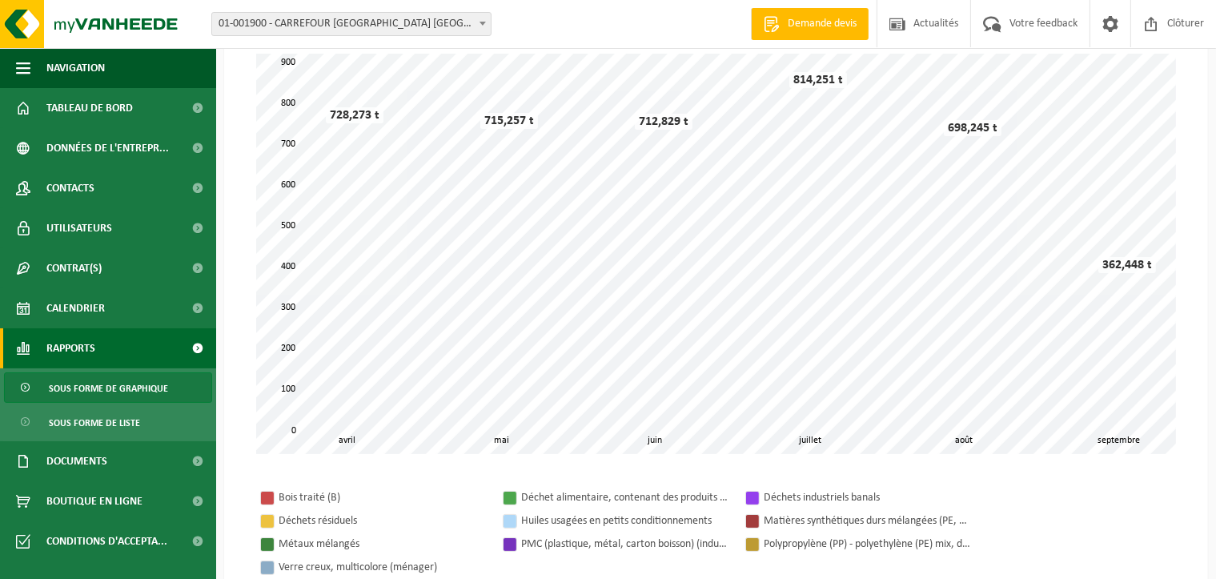
scroll to position [160, 0]
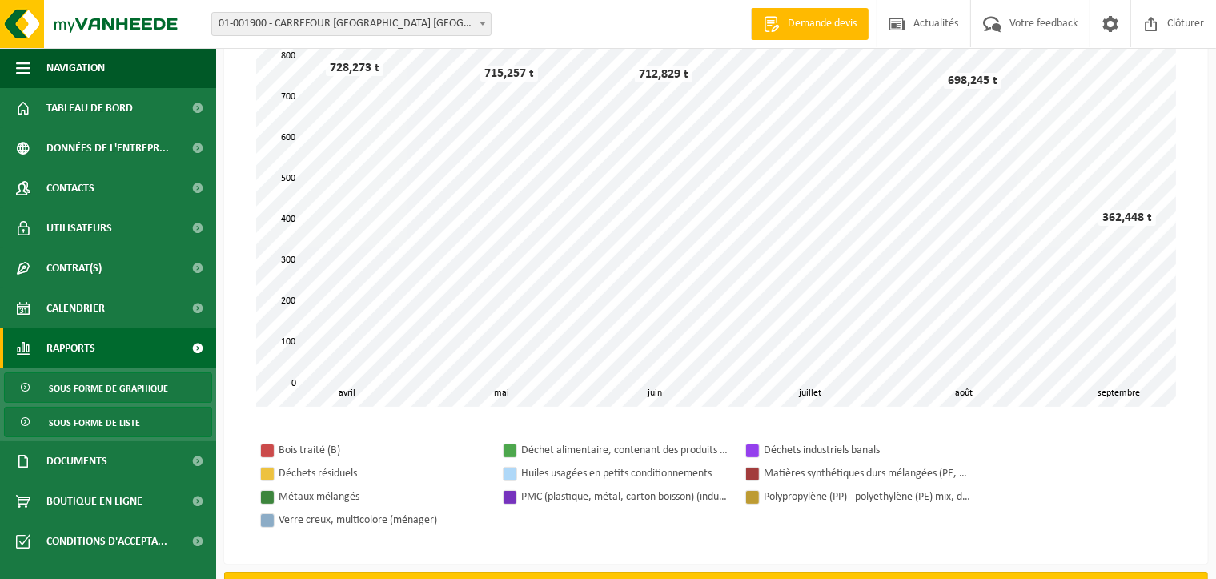
click at [146, 426] on link "Sous forme de liste" at bounding box center [108, 422] width 208 height 30
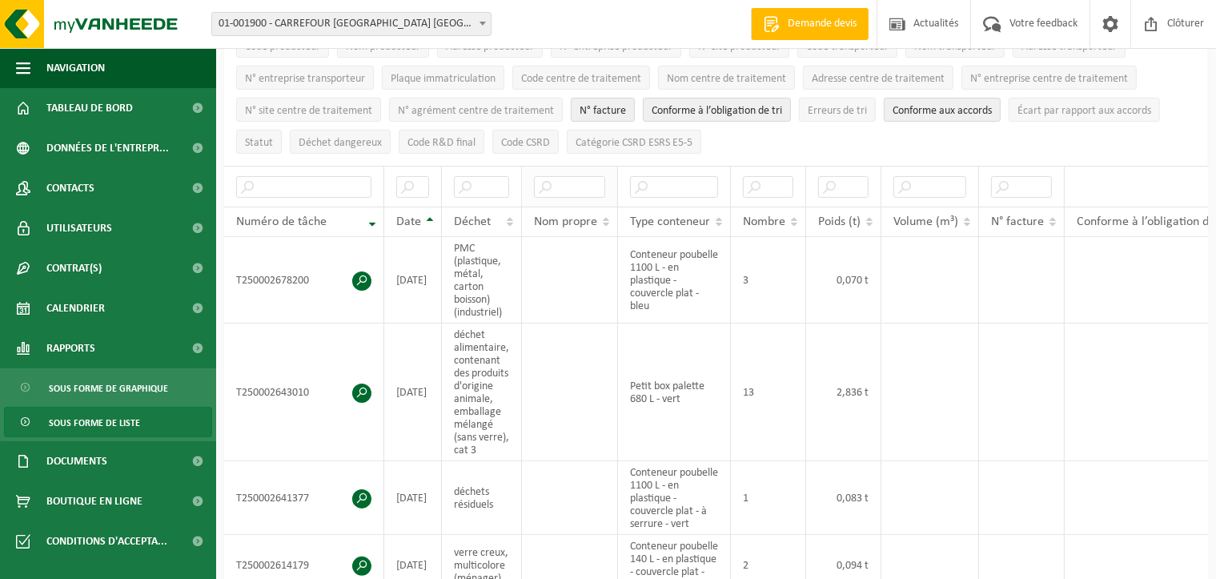
scroll to position [240, 0]
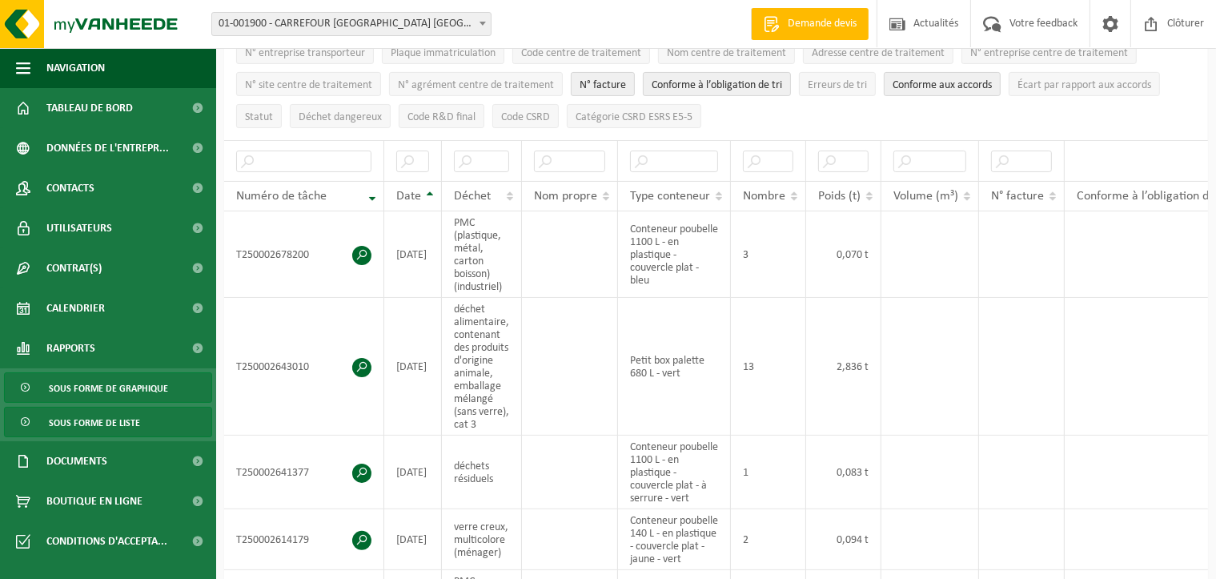
click at [96, 389] on span "Sous forme de graphique" at bounding box center [108, 388] width 119 height 30
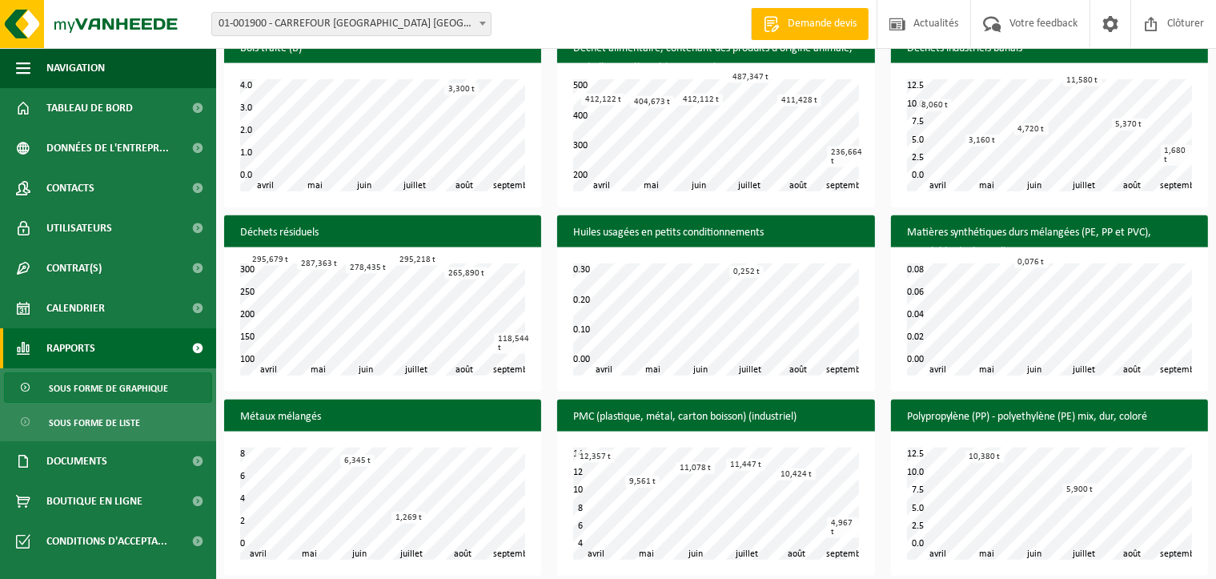
scroll to position [940, 0]
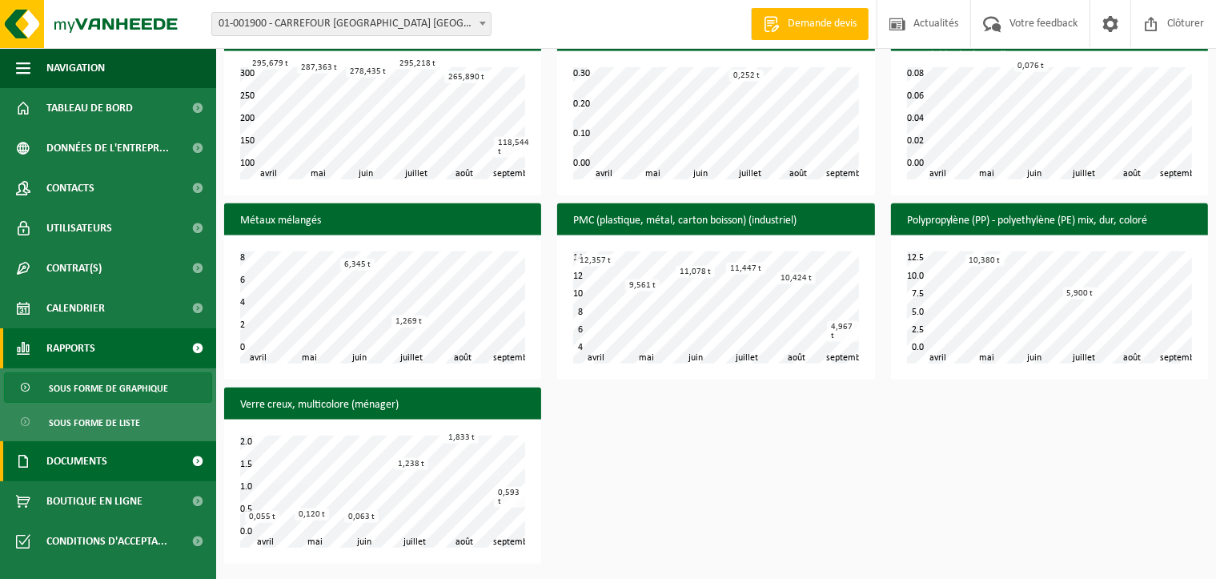
click at [99, 463] on span "Documents" at bounding box center [76, 461] width 61 height 40
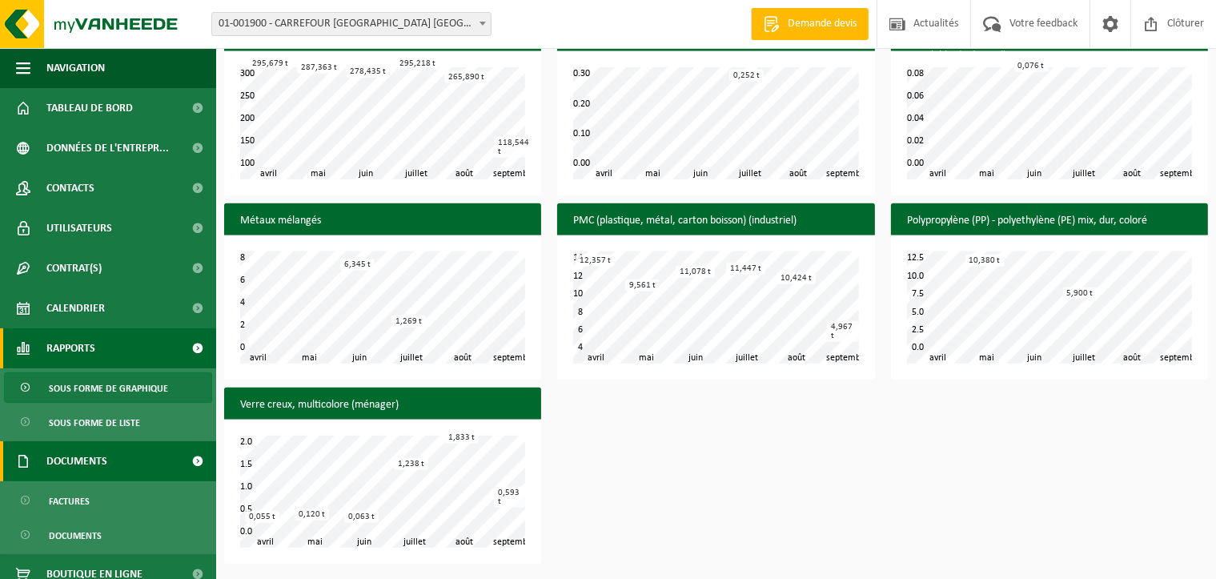
click at [102, 463] on span "Documents" at bounding box center [76, 461] width 61 height 40
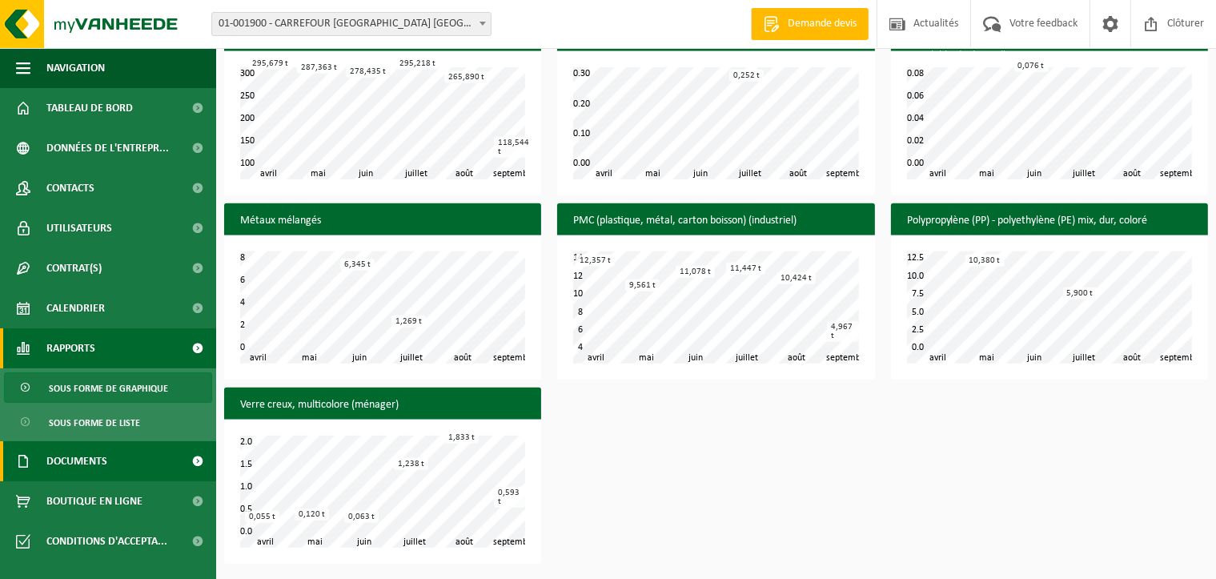
click at [102, 463] on span "Documents" at bounding box center [76, 461] width 61 height 40
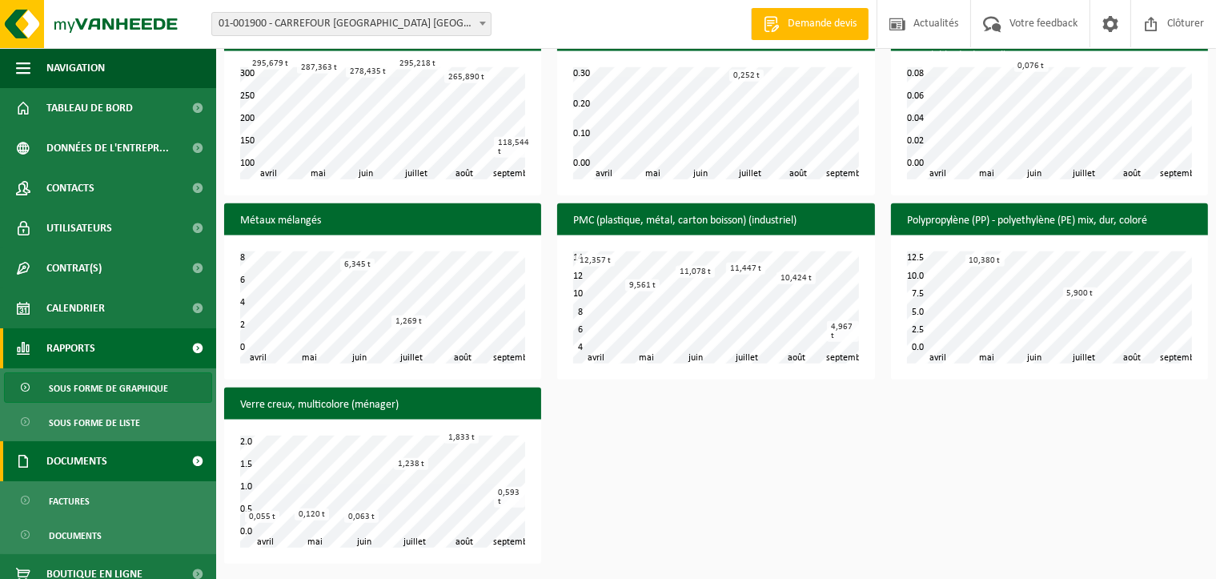
click at [102, 463] on span "Documents" at bounding box center [76, 461] width 61 height 40
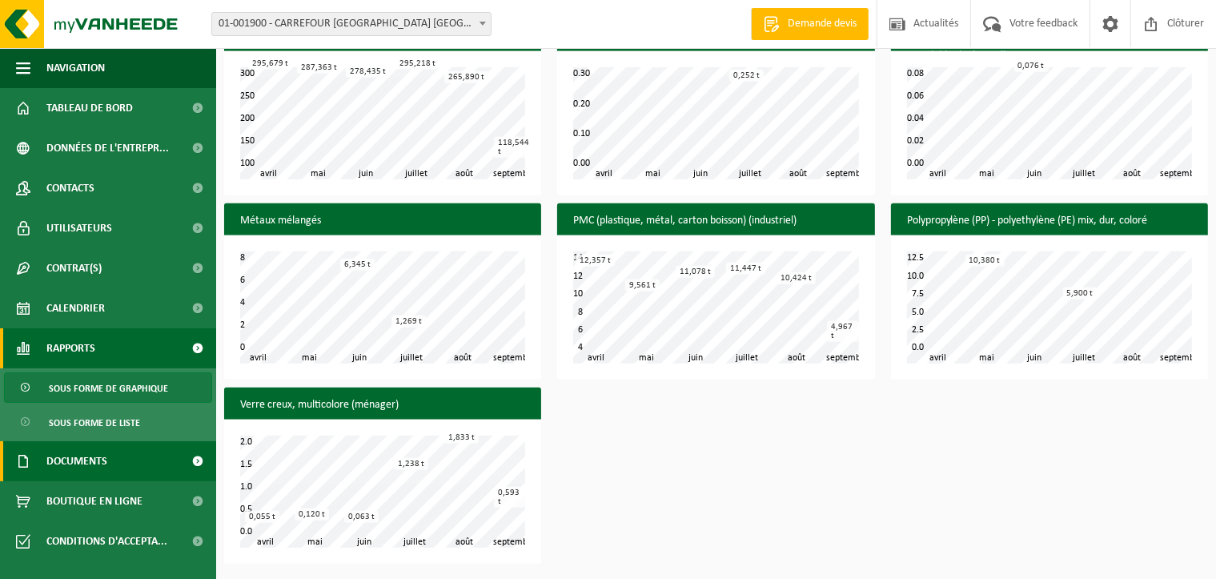
click at [102, 463] on span "Documents" at bounding box center [76, 461] width 61 height 40
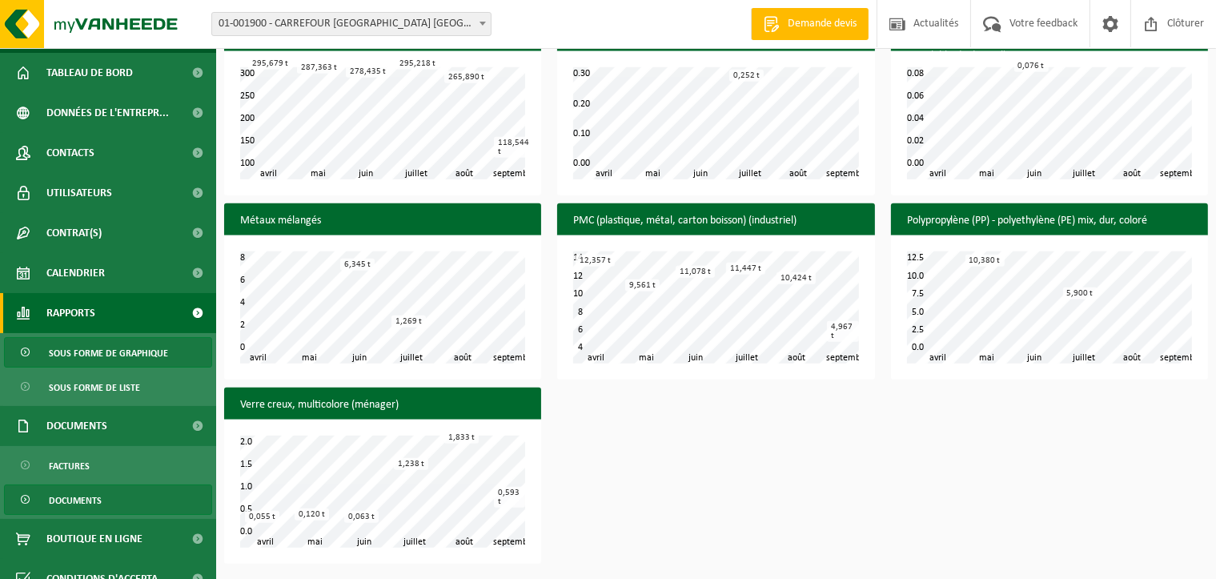
scroll to position [54, 0]
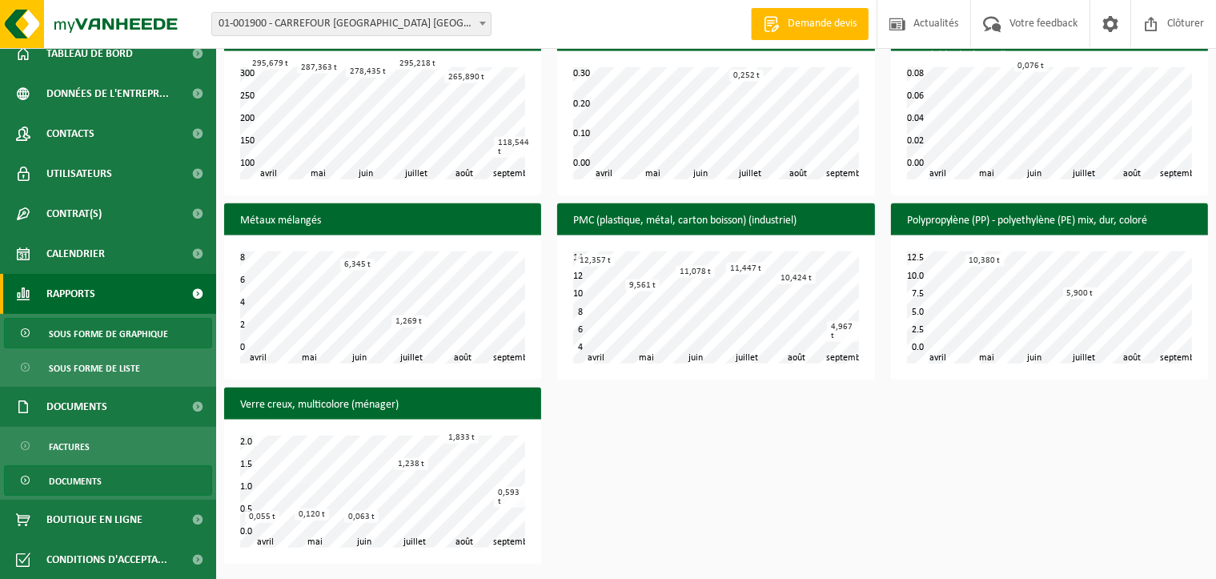
click at [103, 483] on link "Documents" at bounding box center [108, 480] width 208 height 30
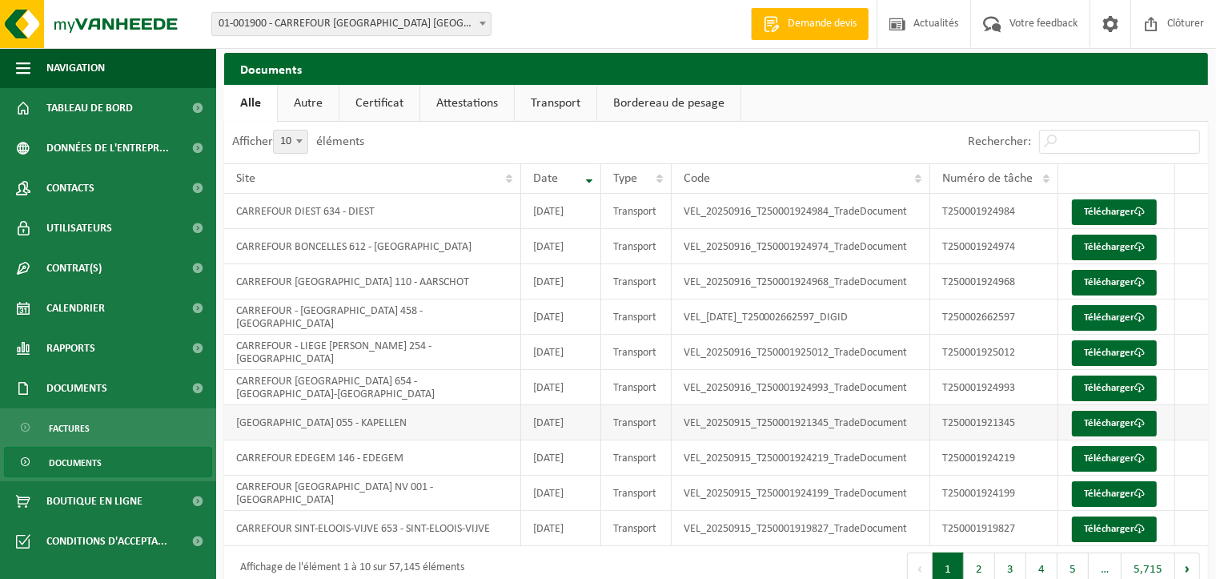
scroll to position [70, 0]
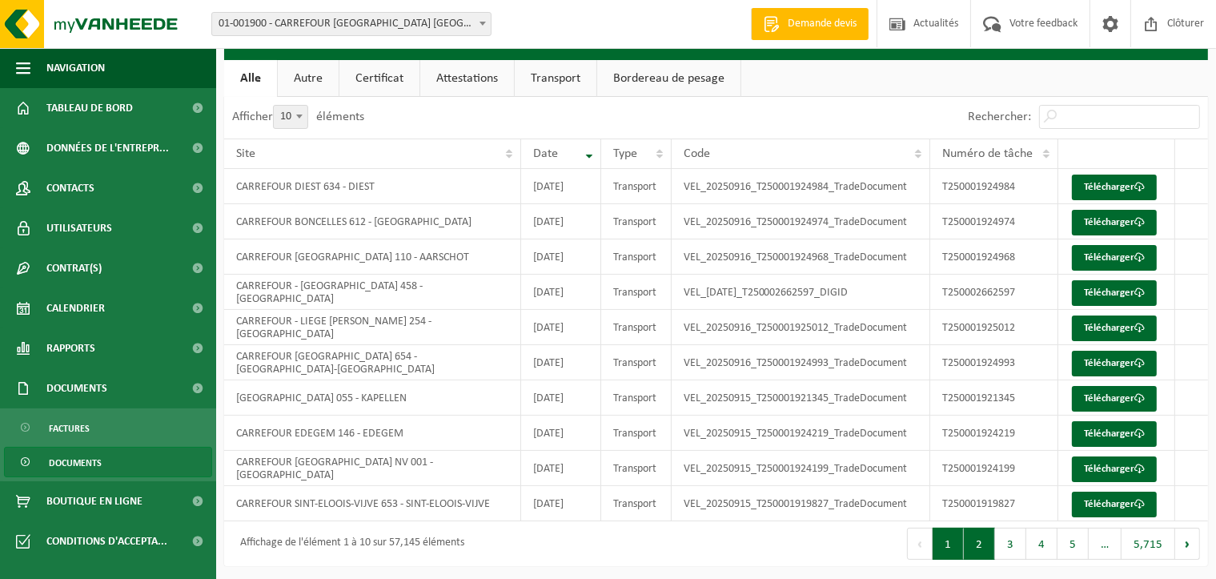
click at [982, 545] on button "2" at bounding box center [979, 543] width 31 height 32
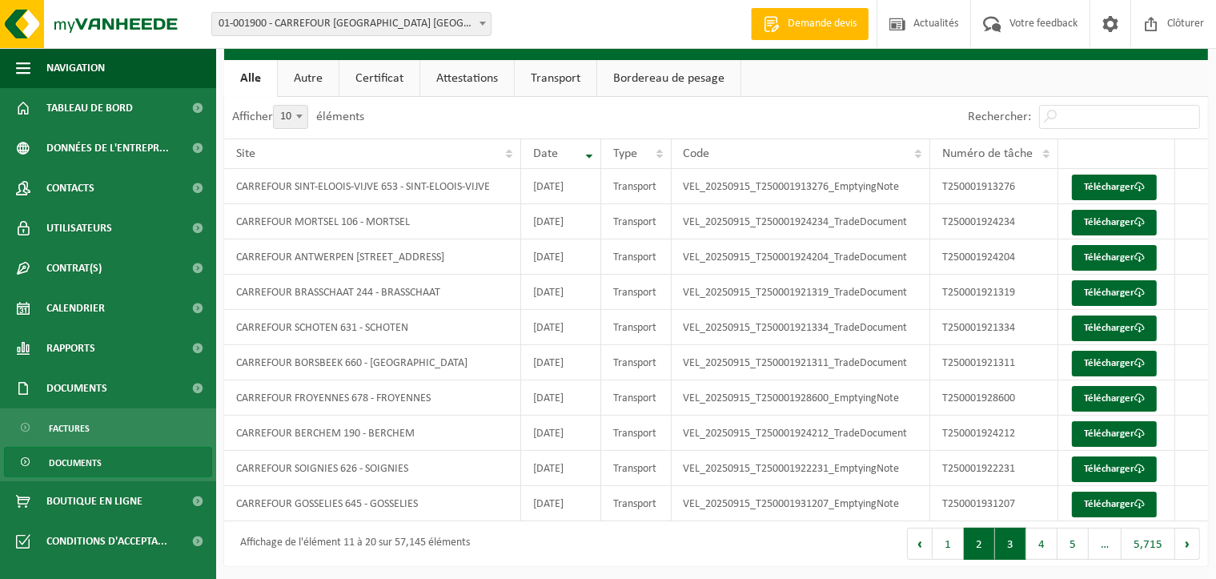
click at [1008, 545] on button "3" at bounding box center [1010, 543] width 31 height 32
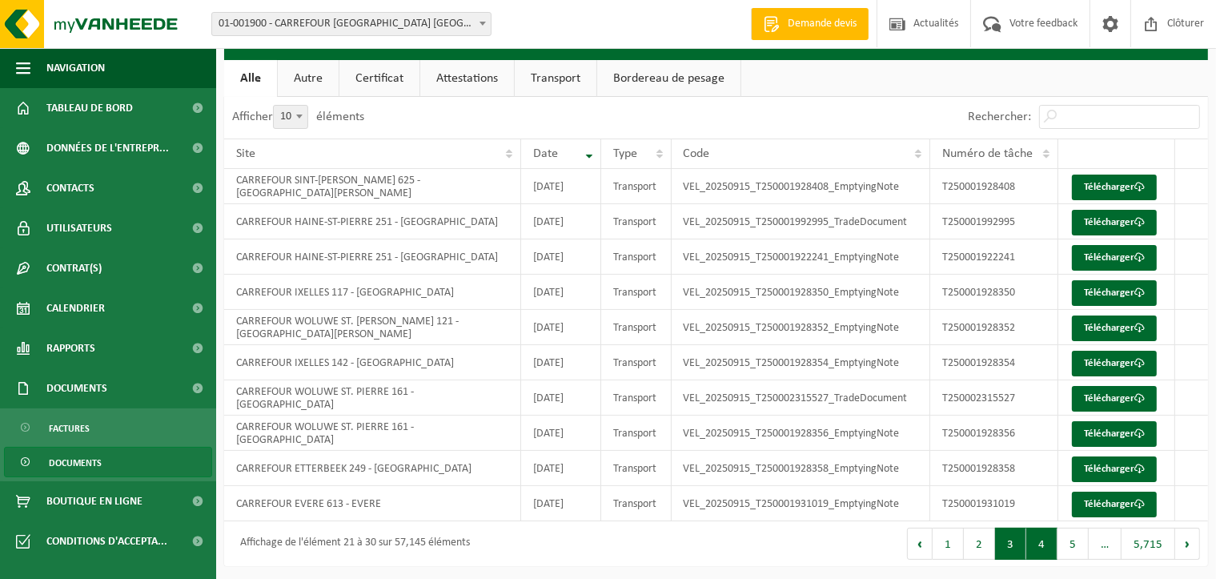
click at [1044, 543] on button "4" at bounding box center [1041, 543] width 31 height 32
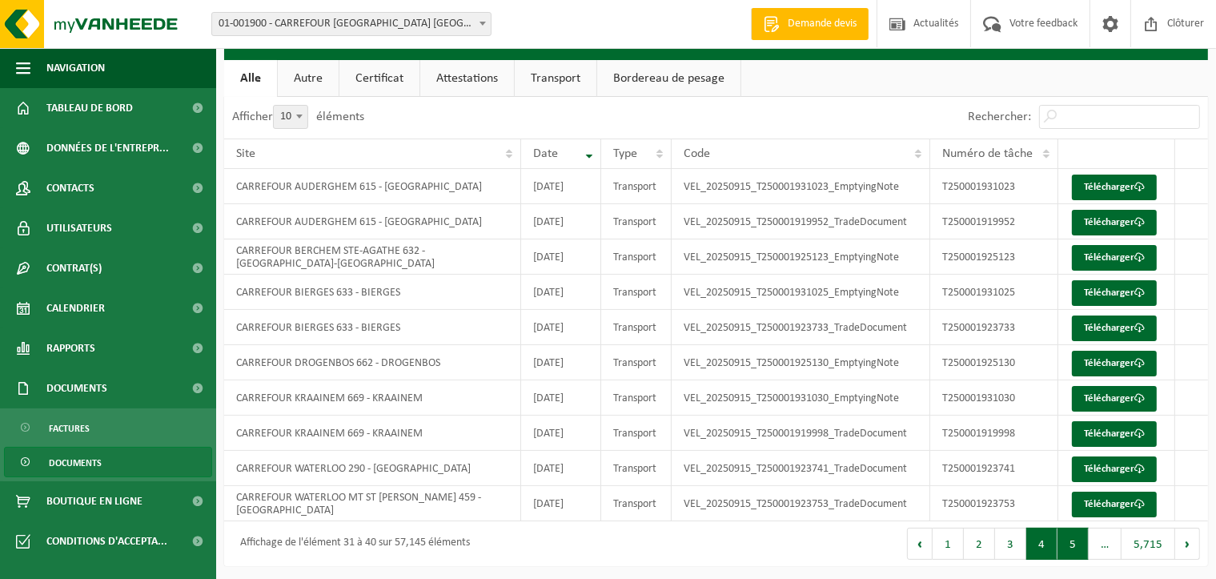
click at [1072, 540] on button "5" at bounding box center [1072, 543] width 31 height 32
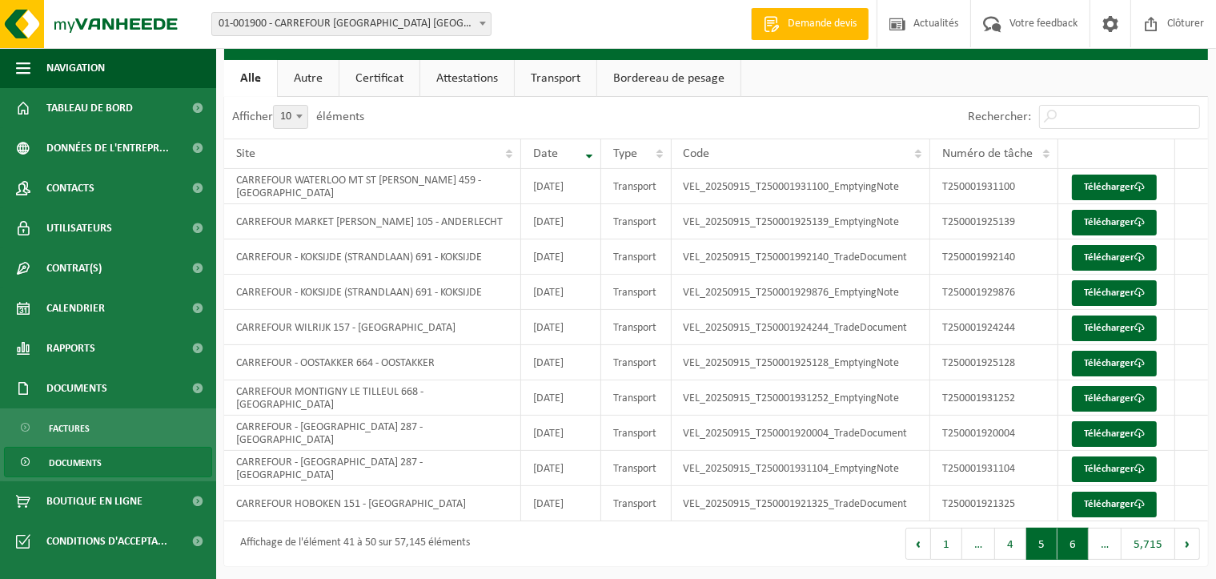
click at [1072, 539] on button "6" at bounding box center [1072, 543] width 31 height 32
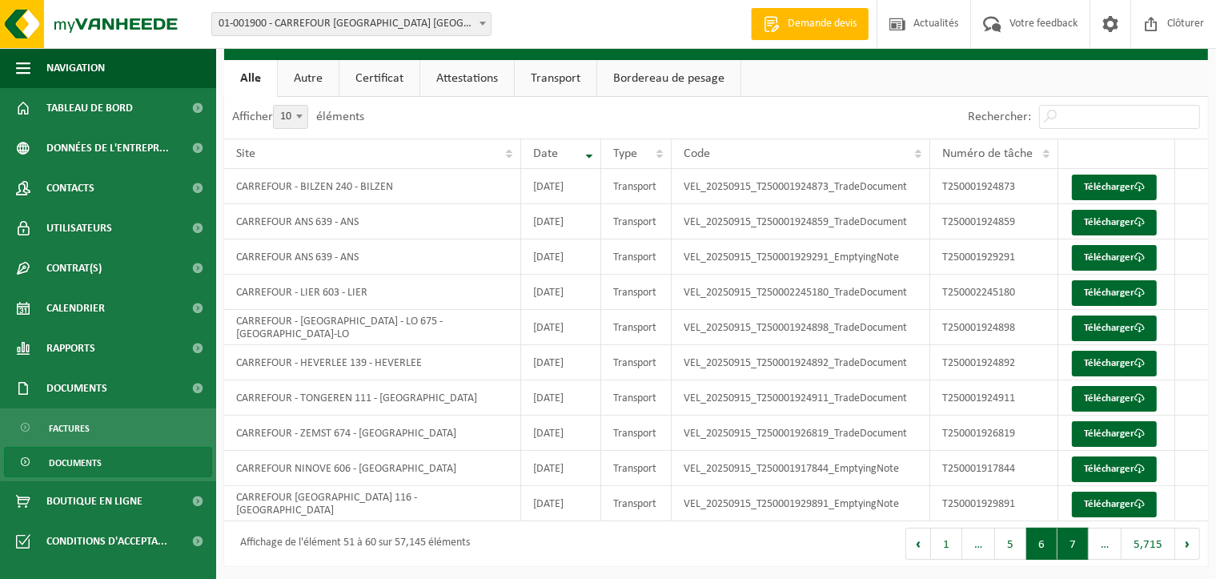
click at [1067, 543] on button "7" at bounding box center [1072, 543] width 31 height 32
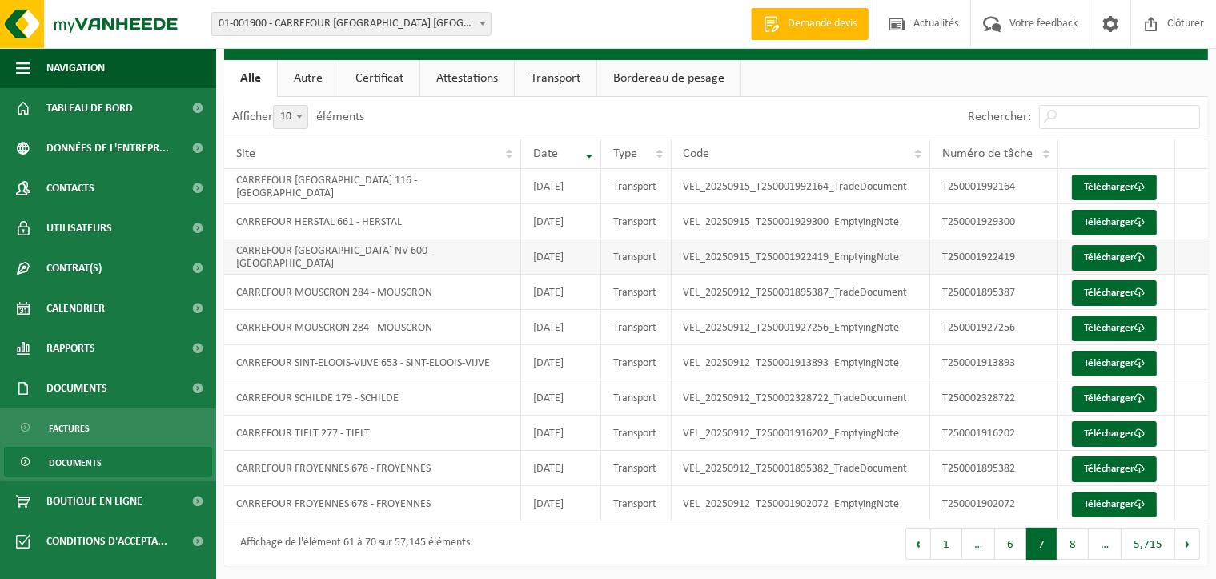
click at [478, 259] on td "CARREFOUR [GEOGRAPHIC_DATA] NV 600 - [GEOGRAPHIC_DATA]" at bounding box center [372, 256] width 297 height 35
click at [1120, 255] on link "Télécharger" at bounding box center [1114, 258] width 85 height 26
click at [1072, 542] on button "8" at bounding box center [1072, 543] width 31 height 32
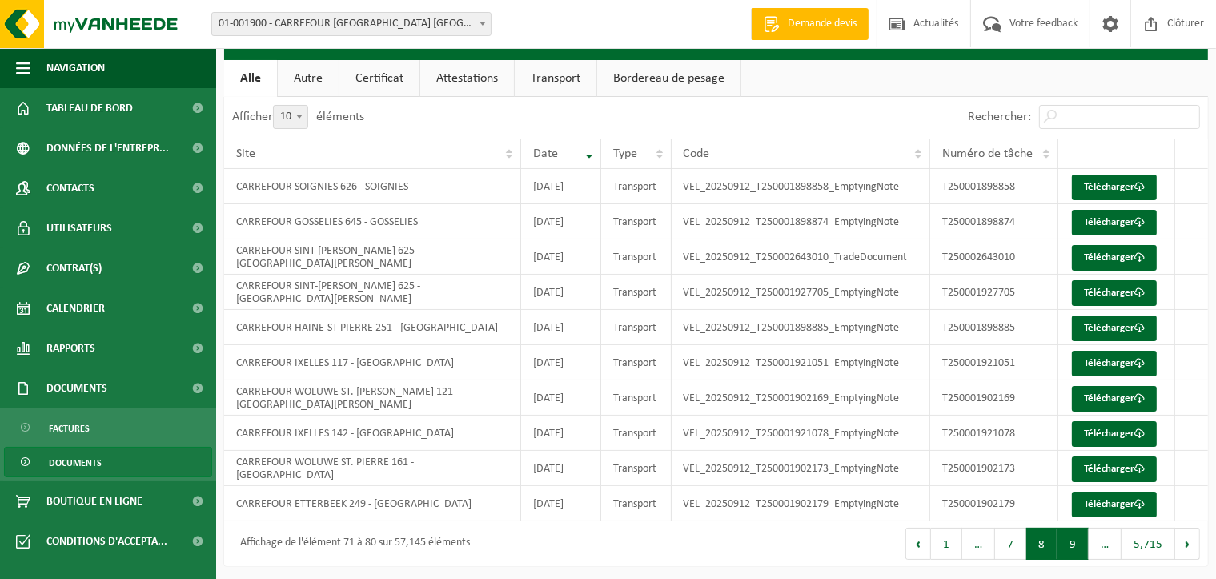
click at [1072, 546] on button "9" at bounding box center [1072, 543] width 31 height 32
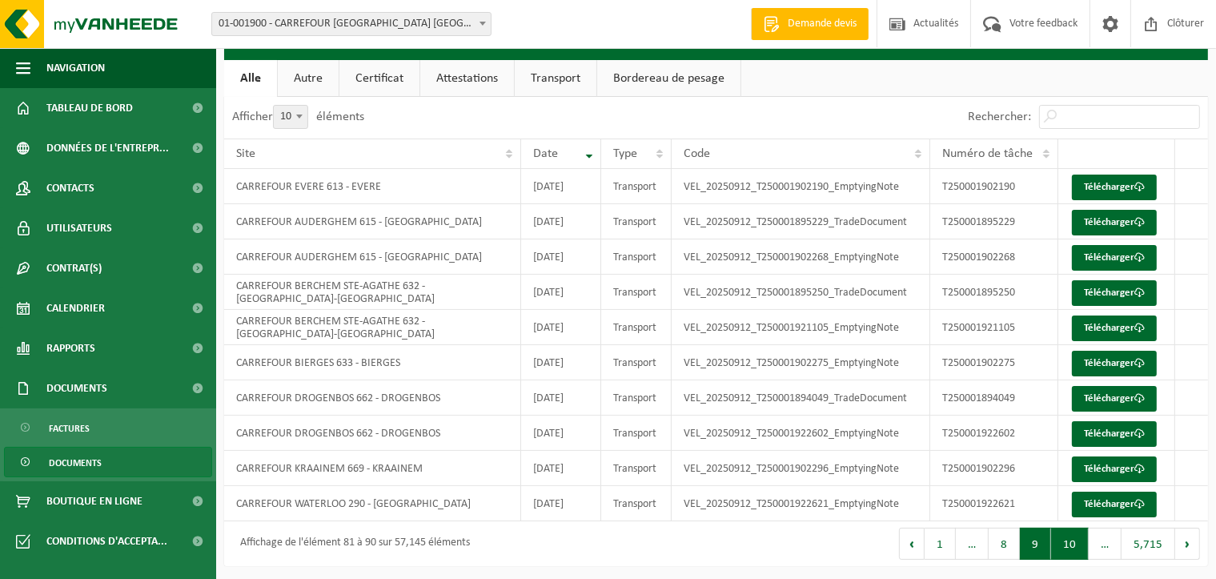
click at [1068, 539] on button "10" at bounding box center [1070, 543] width 38 height 32
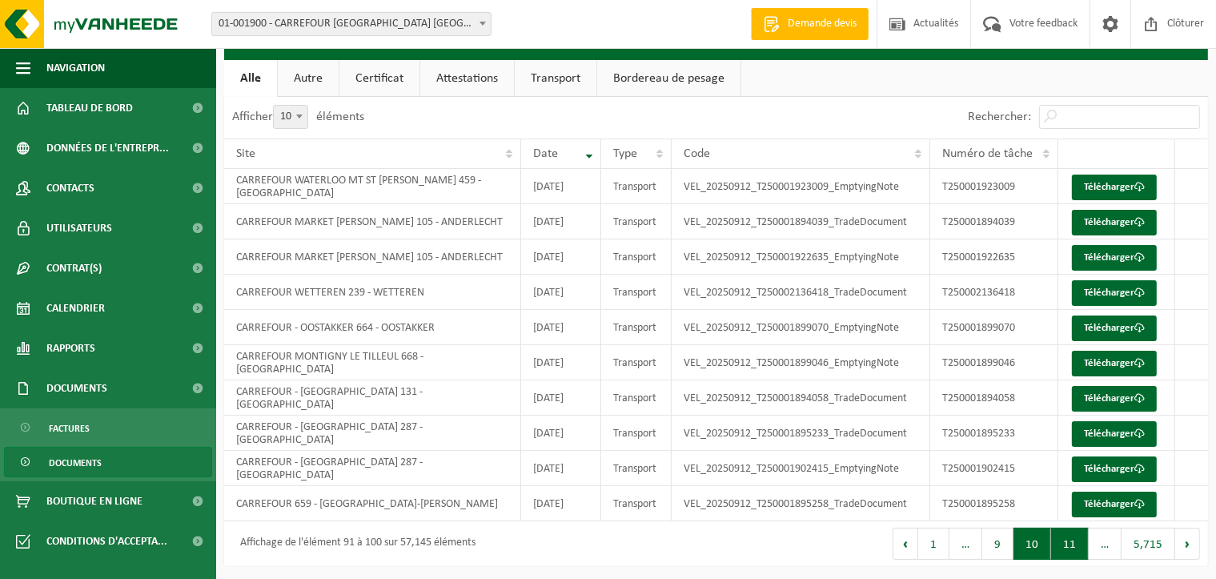
click at [1066, 551] on button "11" at bounding box center [1070, 543] width 38 height 32
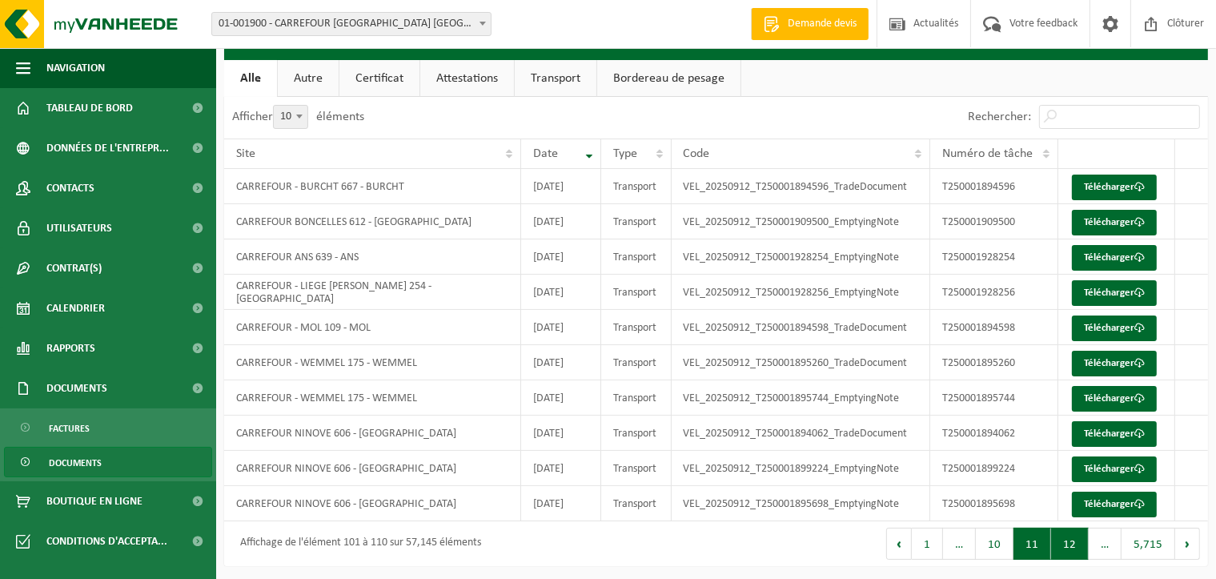
click at [1065, 545] on button "12" at bounding box center [1070, 543] width 38 height 32
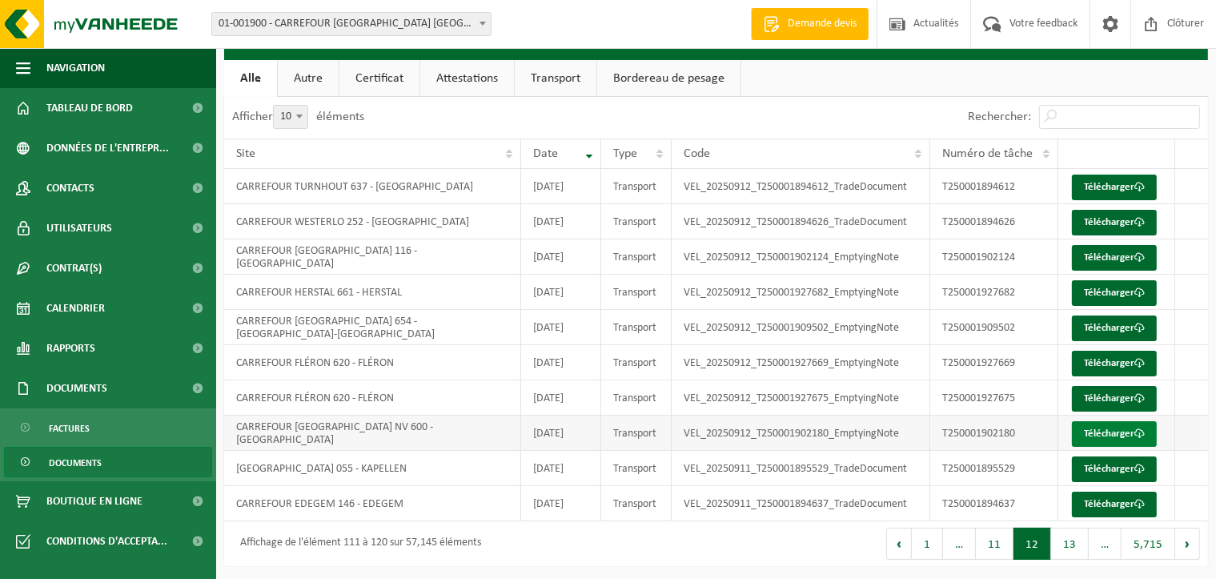
click at [1088, 431] on link "Télécharger" at bounding box center [1114, 434] width 85 height 26
click at [125, 461] on link "Documents" at bounding box center [108, 462] width 208 height 30
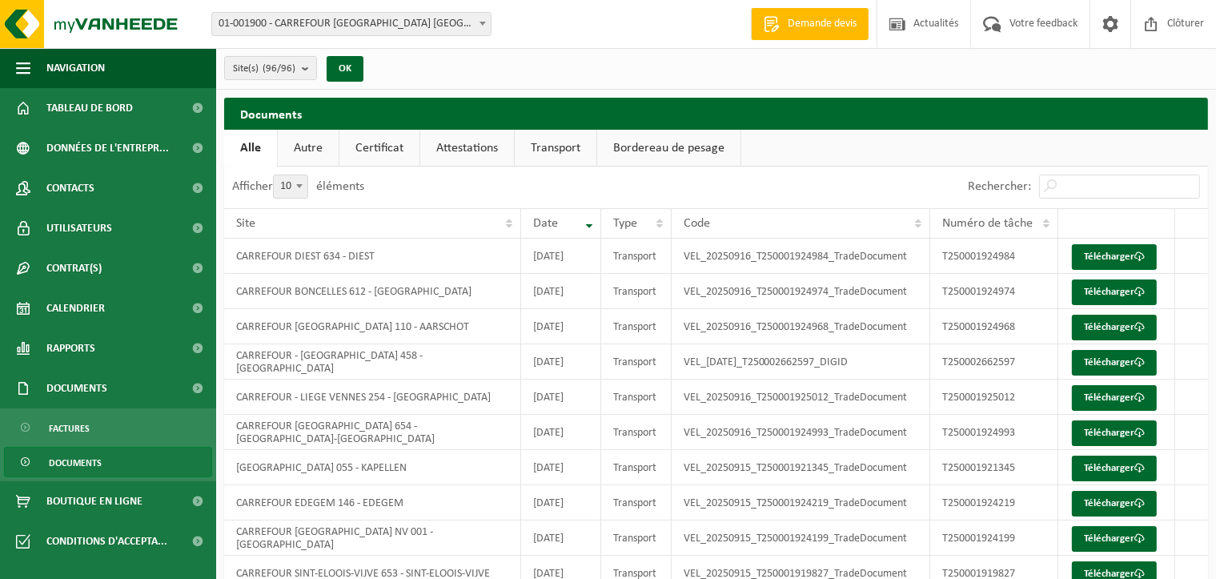
click at [86, 465] on span "Documents" at bounding box center [75, 462] width 53 height 30
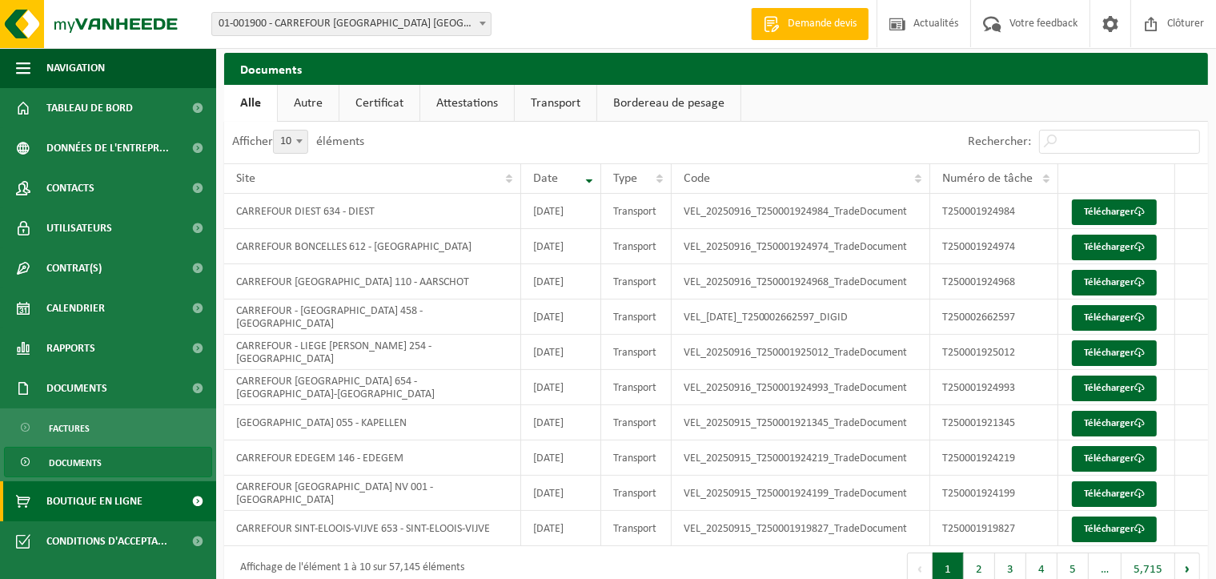
scroll to position [70, 0]
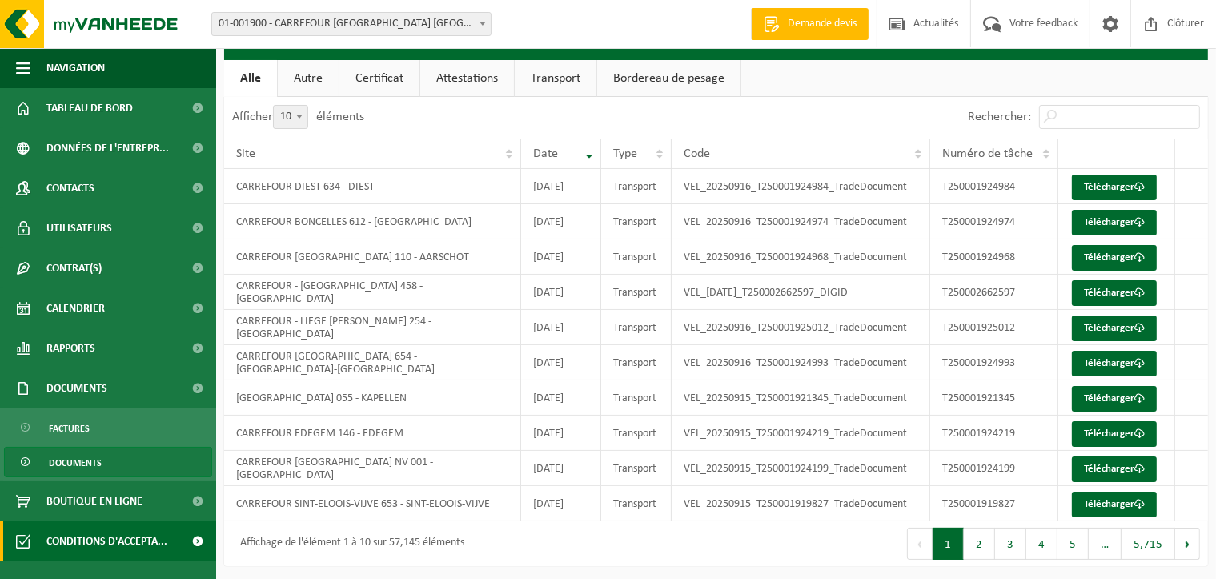
click at [88, 543] on span "Conditions d'accepta..." at bounding box center [106, 541] width 121 height 40
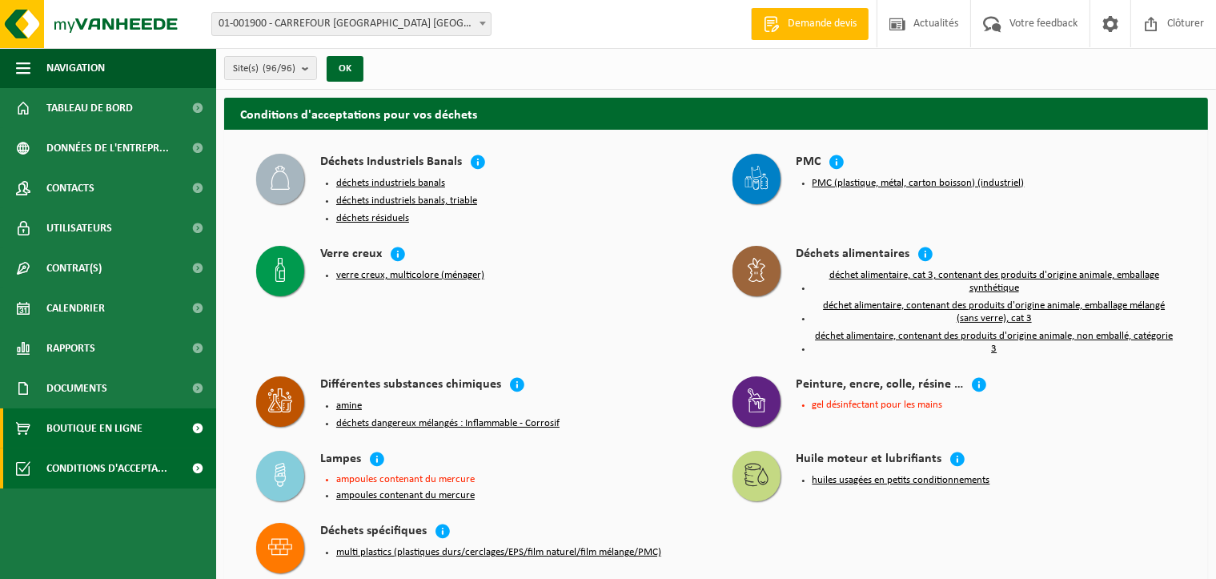
click at [80, 431] on span "Boutique en ligne" at bounding box center [94, 428] width 96 height 40
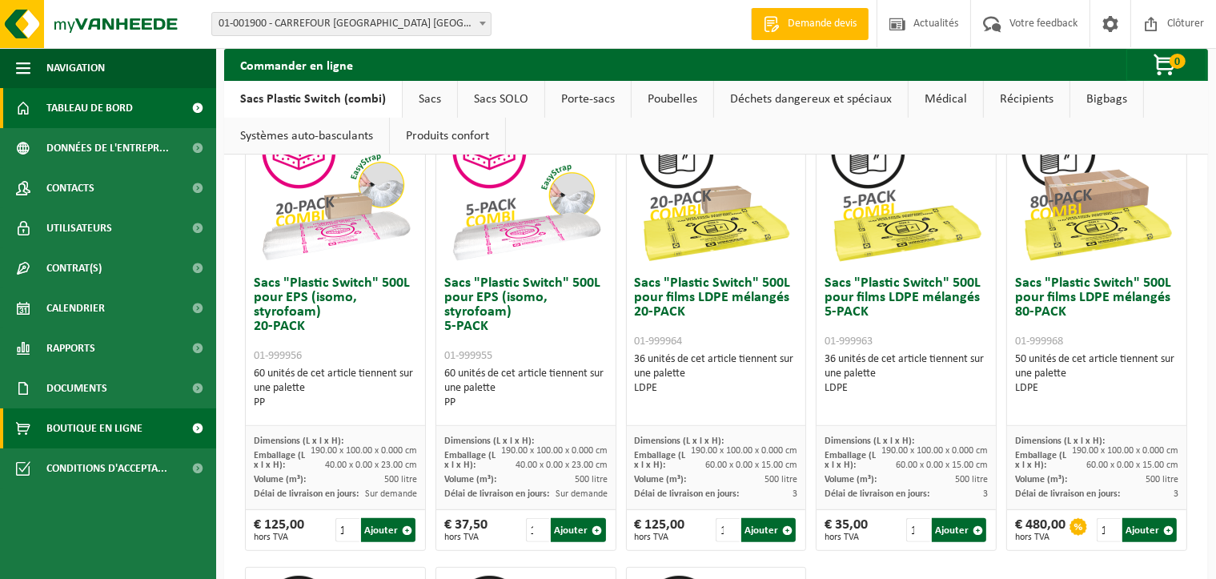
scroll to position [542, 0]
